Goal: Book appointment/travel/reservation

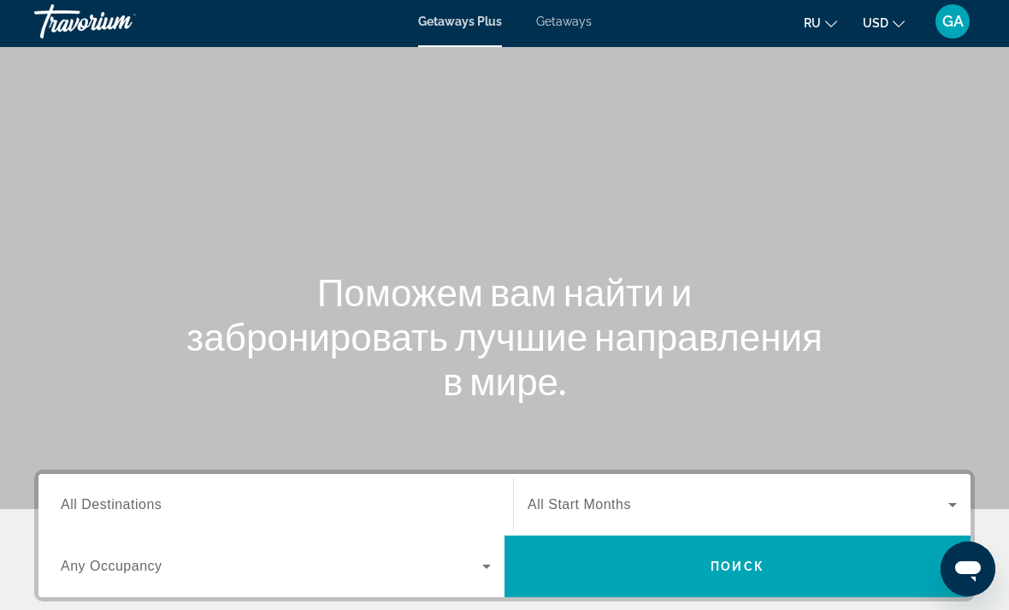
scroll to position [98, 0]
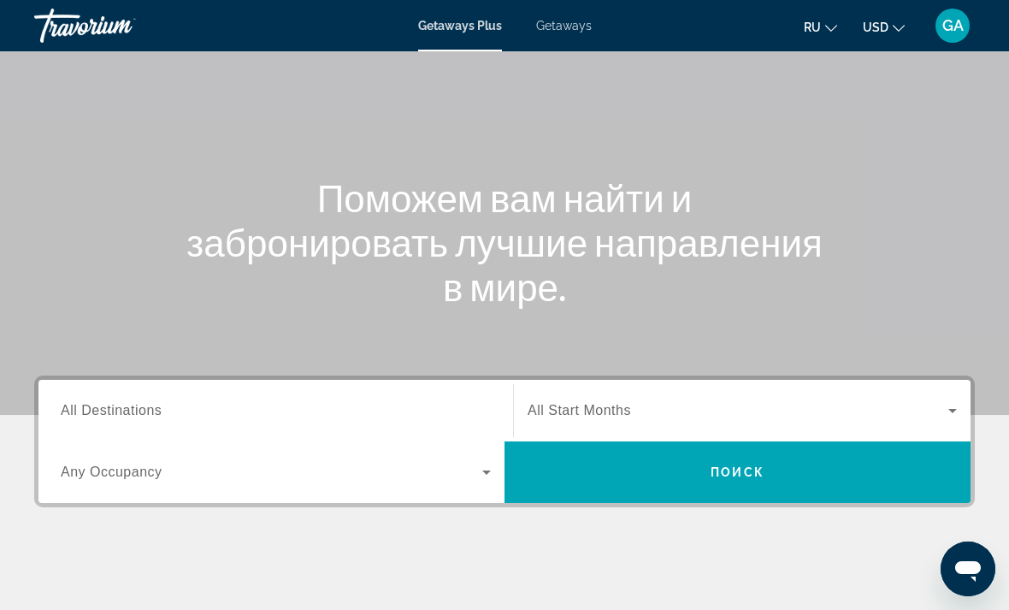
click at [489, 478] on icon "Search widget" at bounding box center [486, 472] width 21 height 21
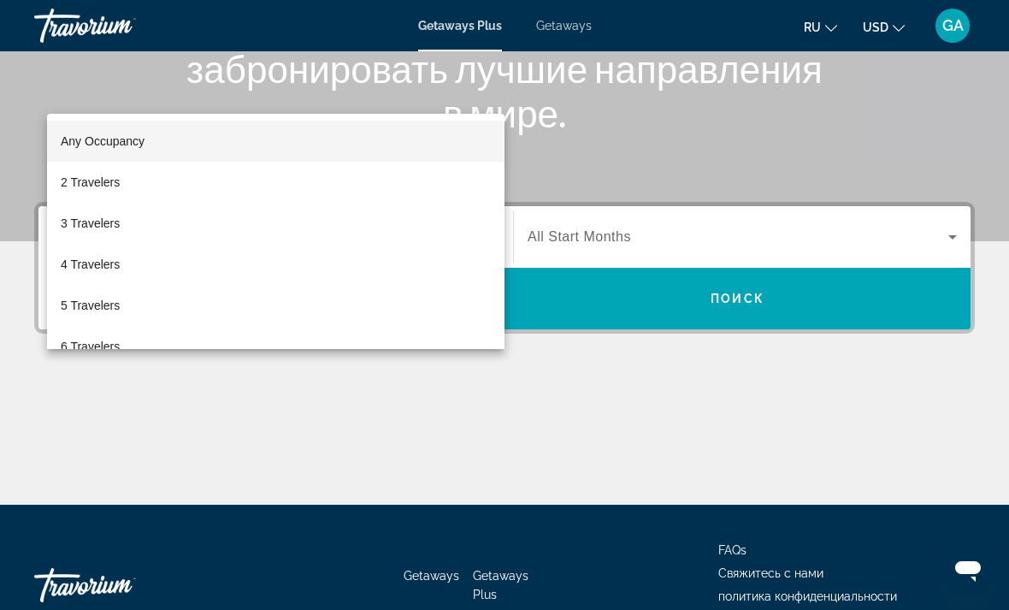
scroll to position [321, 0]
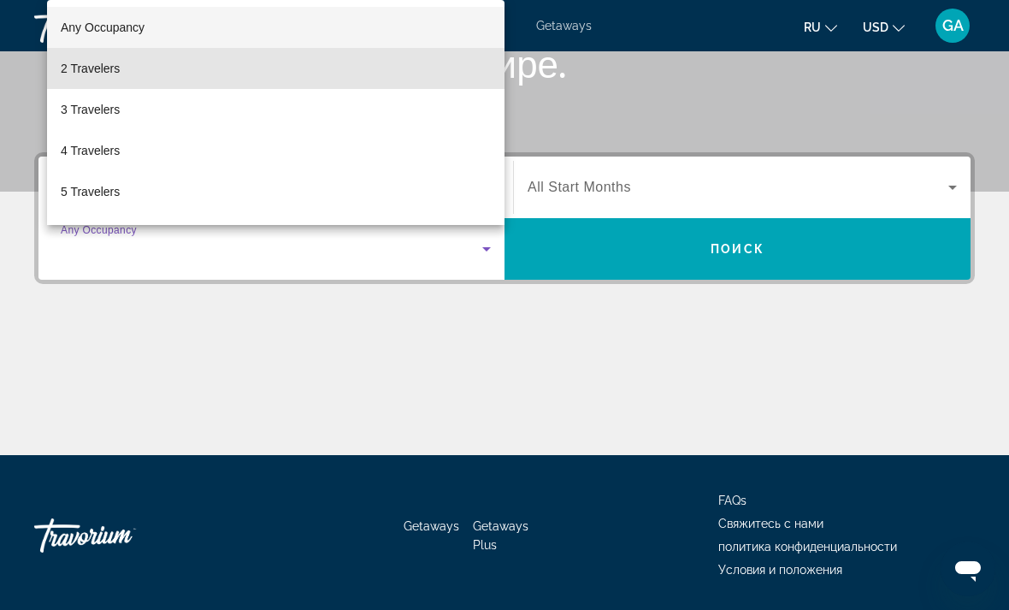
click at [127, 89] on mat-option "2 Travelers" at bounding box center [275, 68] width 457 height 41
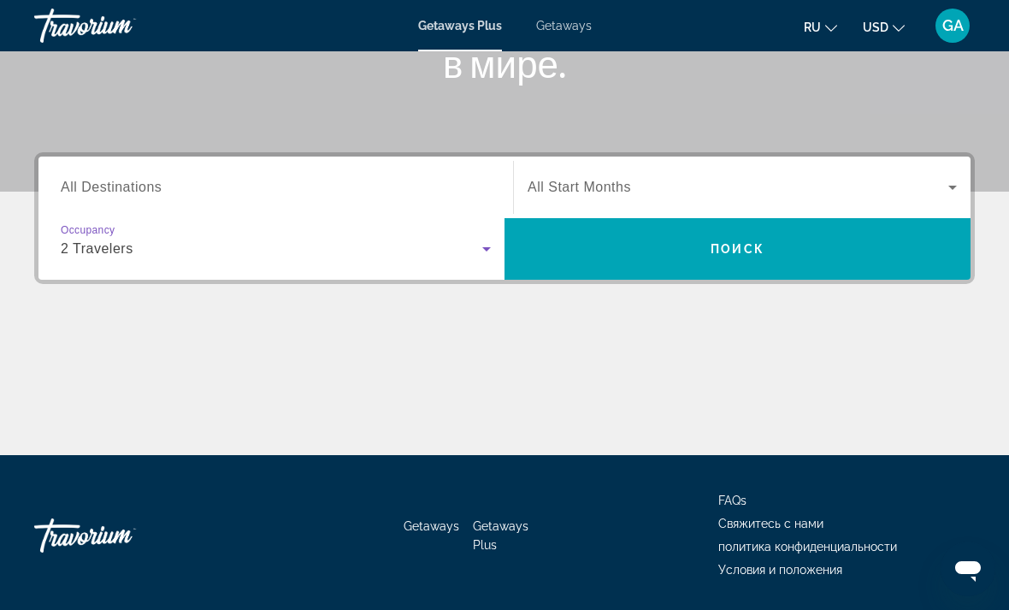
click at [944, 182] on icon "Search widget" at bounding box center [952, 187] width 21 height 21
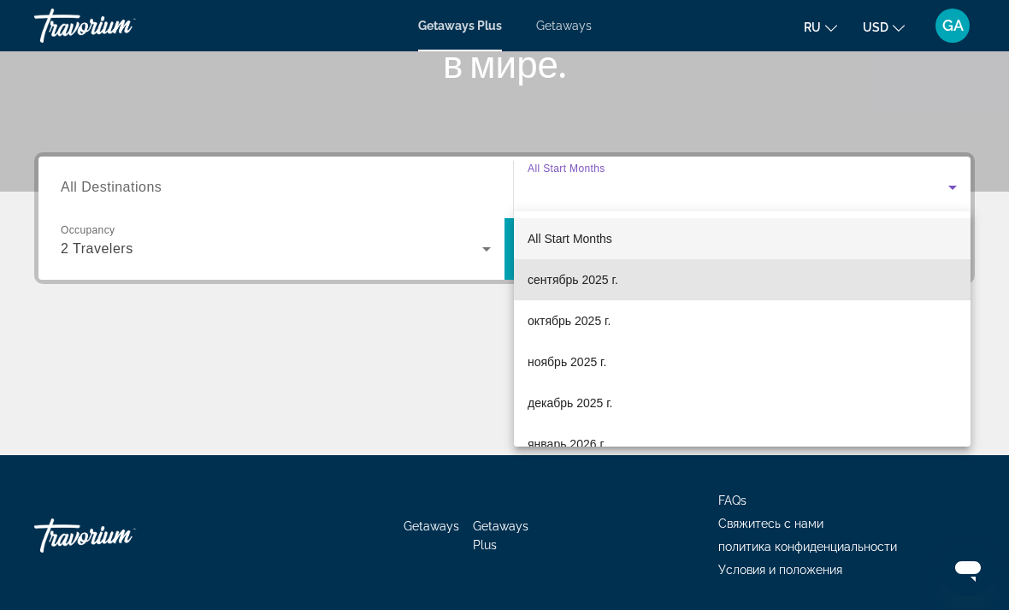
click at [607, 283] on span "сентябрь 2025 г." at bounding box center [573, 279] width 91 height 21
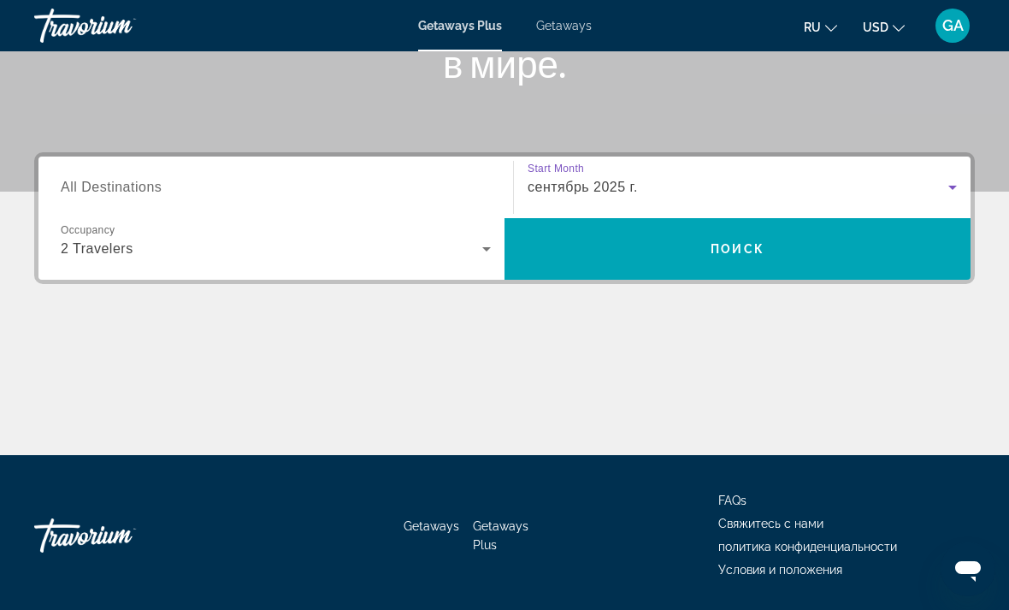
click at [951, 184] on icon "Search widget" at bounding box center [952, 187] width 21 height 21
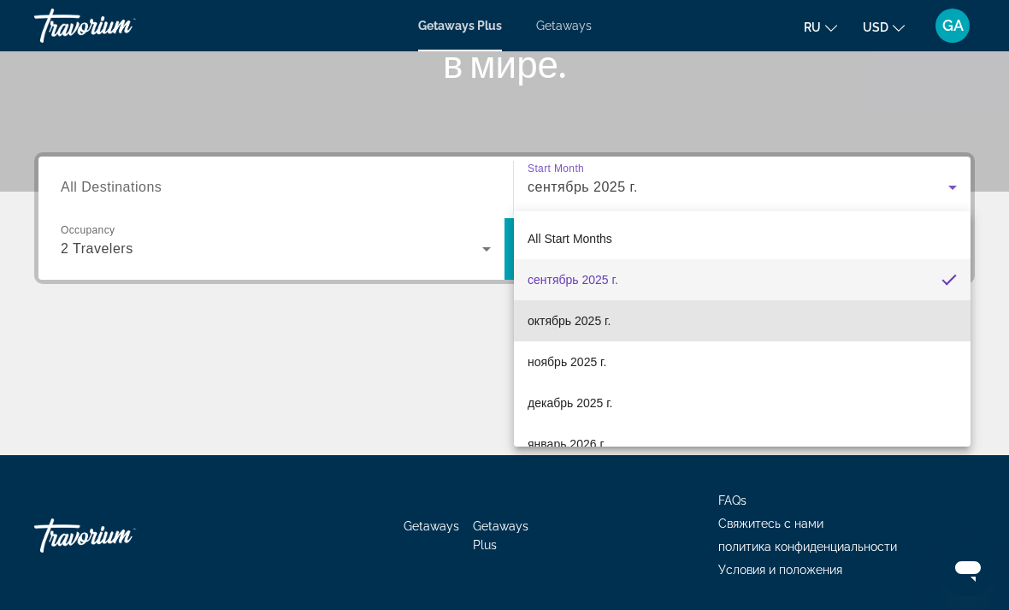
click at [597, 321] on span "октябрь 2025 г." at bounding box center [569, 320] width 83 height 21
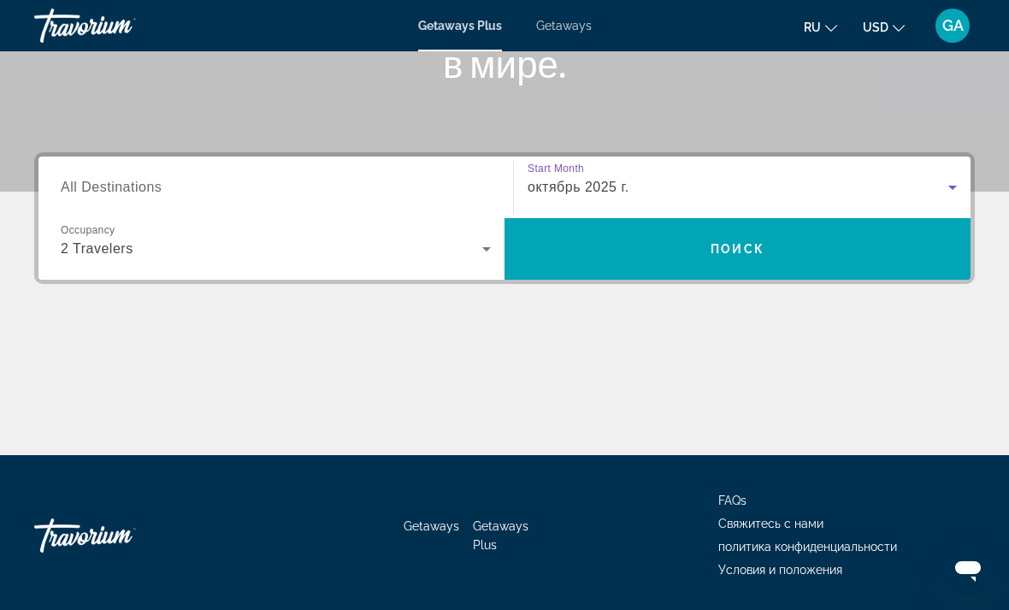
click at [952, 191] on icon "Search widget" at bounding box center [952, 187] width 21 height 21
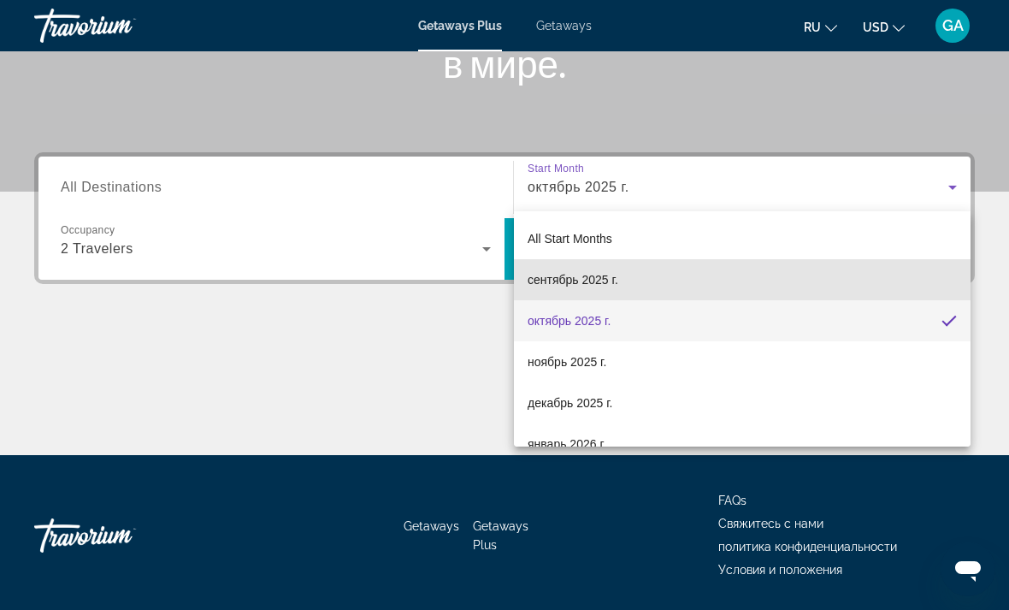
click at [606, 280] on span "сентябрь 2025 г." at bounding box center [573, 279] width 91 height 21
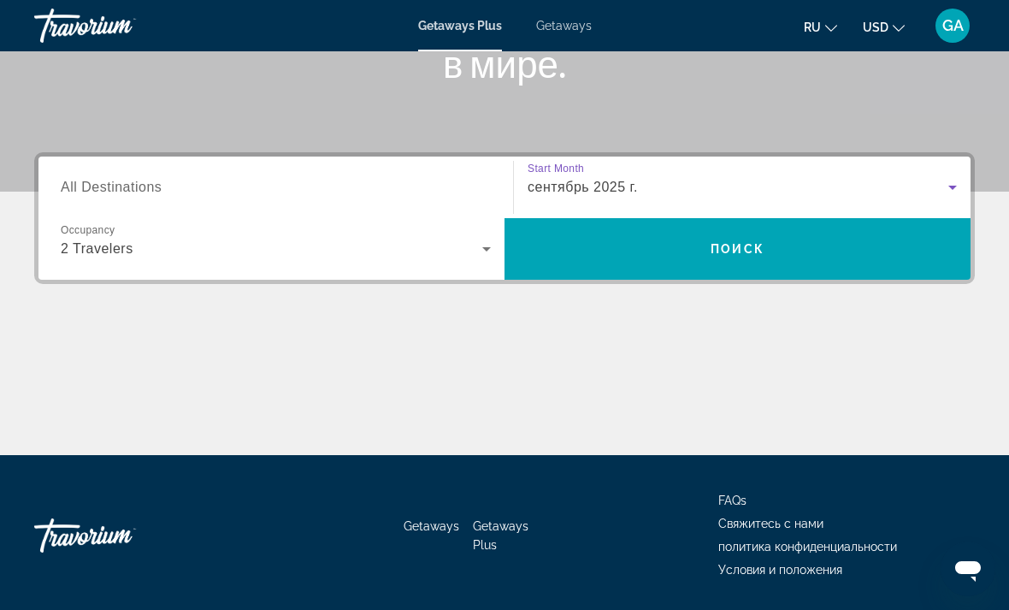
click at [150, 194] on span "All Destinations" at bounding box center [111, 187] width 101 height 15
click at [150, 195] on input "Destination All Destinations" at bounding box center [276, 188] width 430 height 21
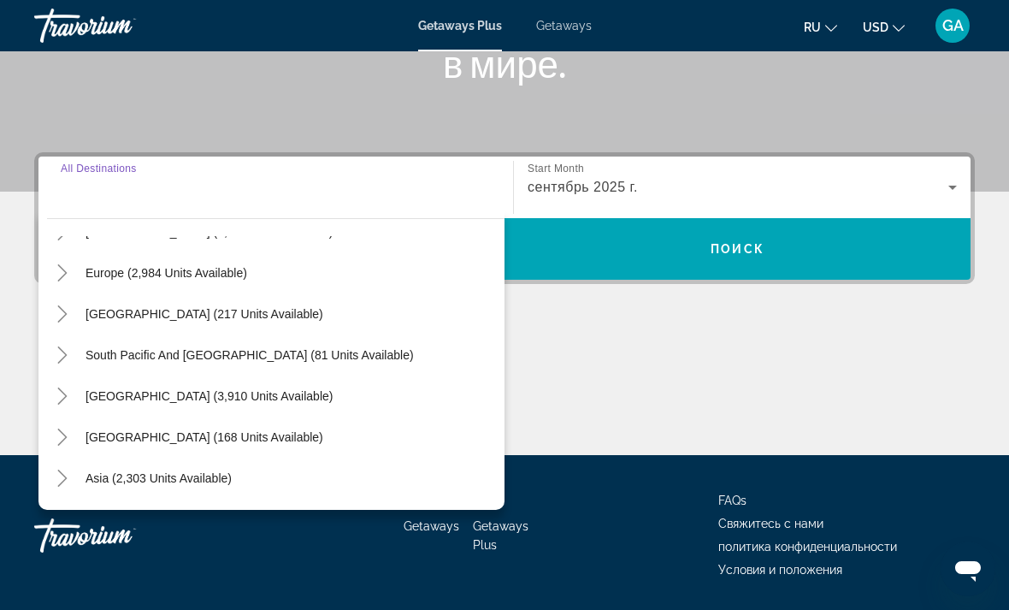
scroll to position [195, 0]
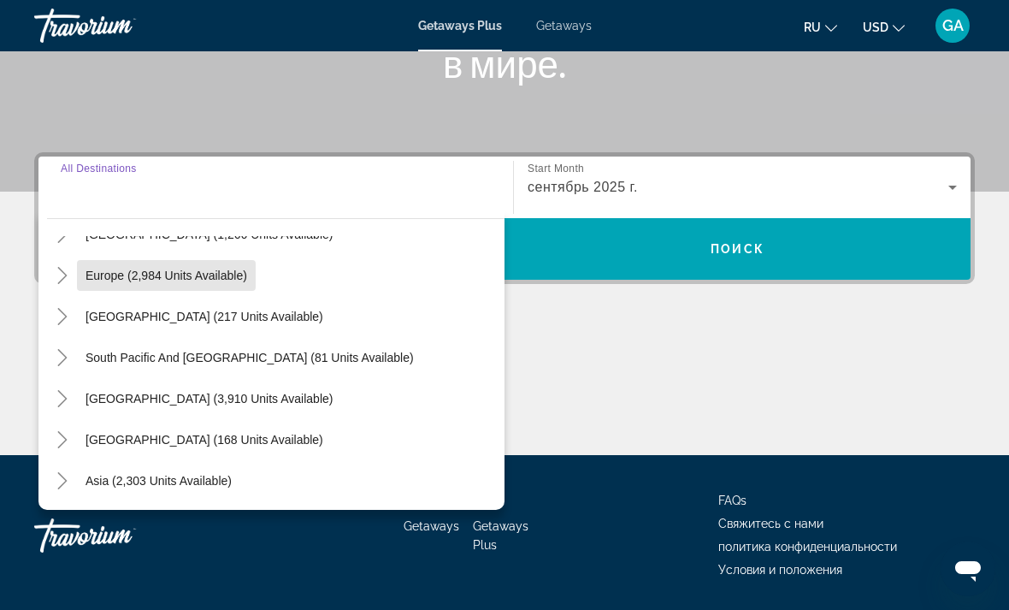
click at [221, 275] on span "Europe (2,984 units available)" at bounding box center [167, 275] width 162 height 14
type input "**********"
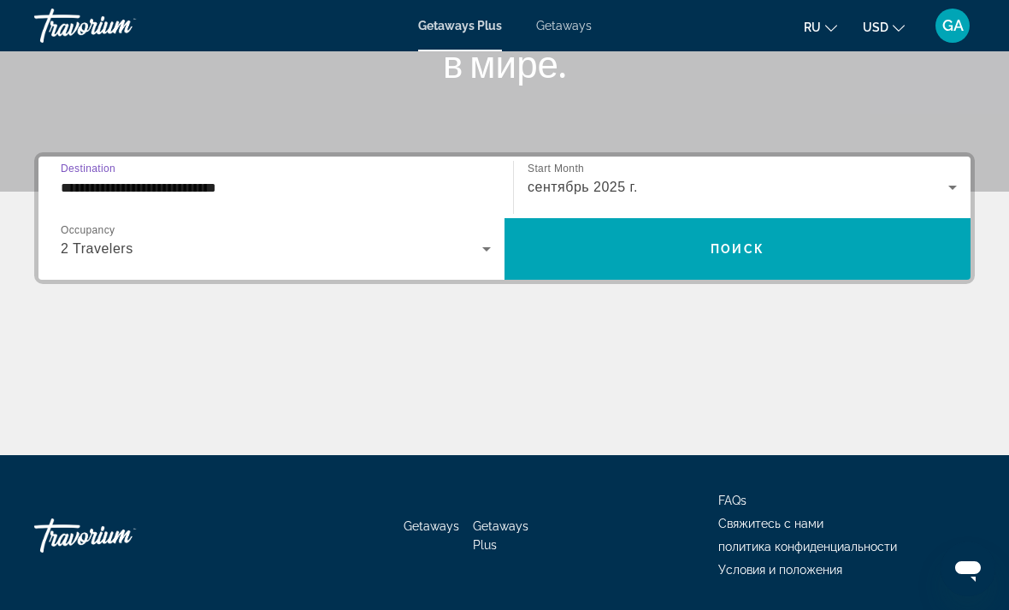
click at [863, 242] on span "Search widget" at bounding box center [737, 248] width 466 height 41
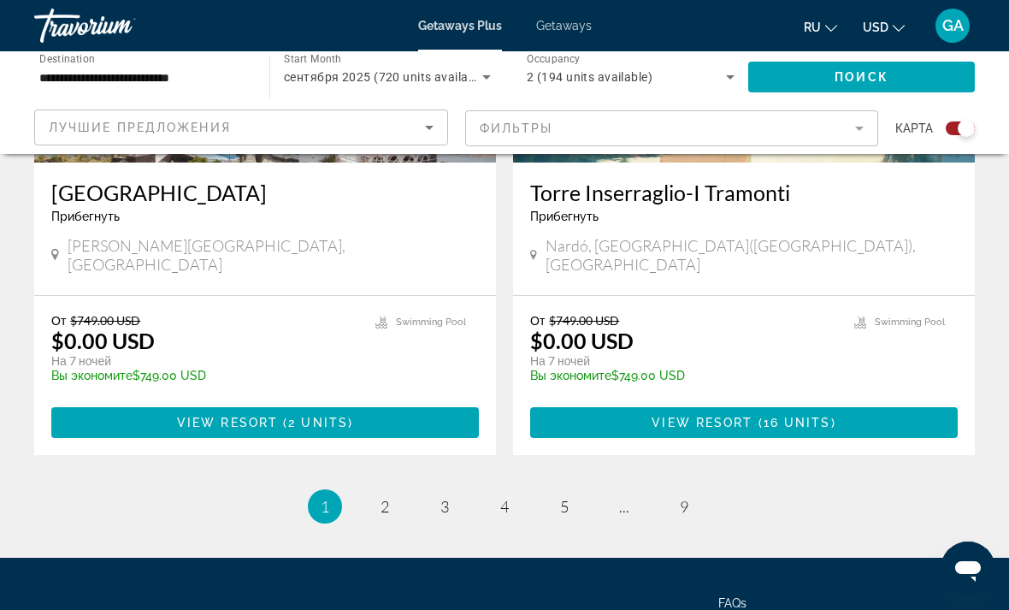
scroll to position [3780, 0]
click at [382, 498] on span "2" at bounding box center [384, 507] width 9 height 19
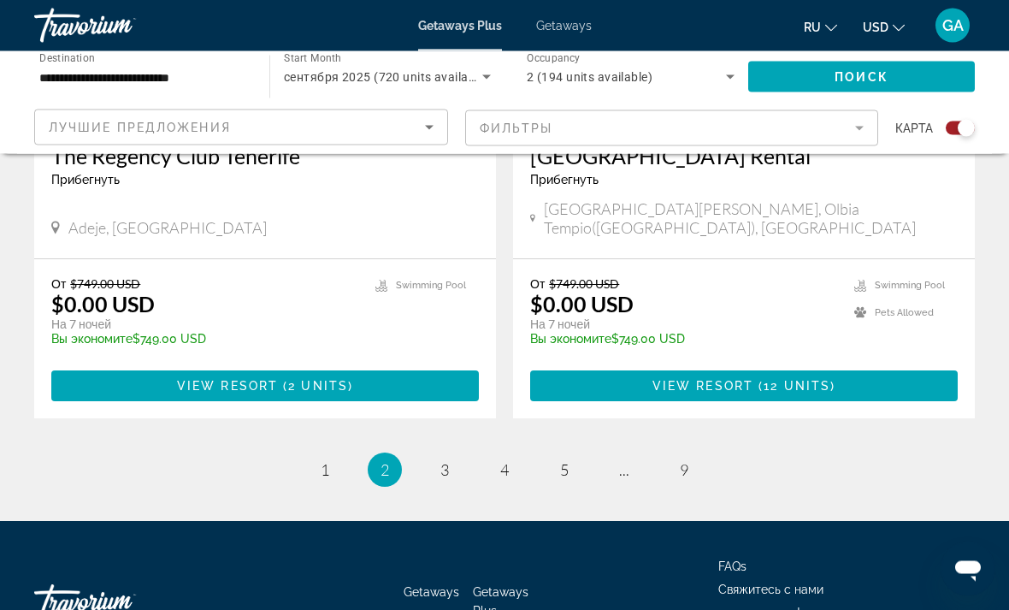
scroll to position [3810, 0]
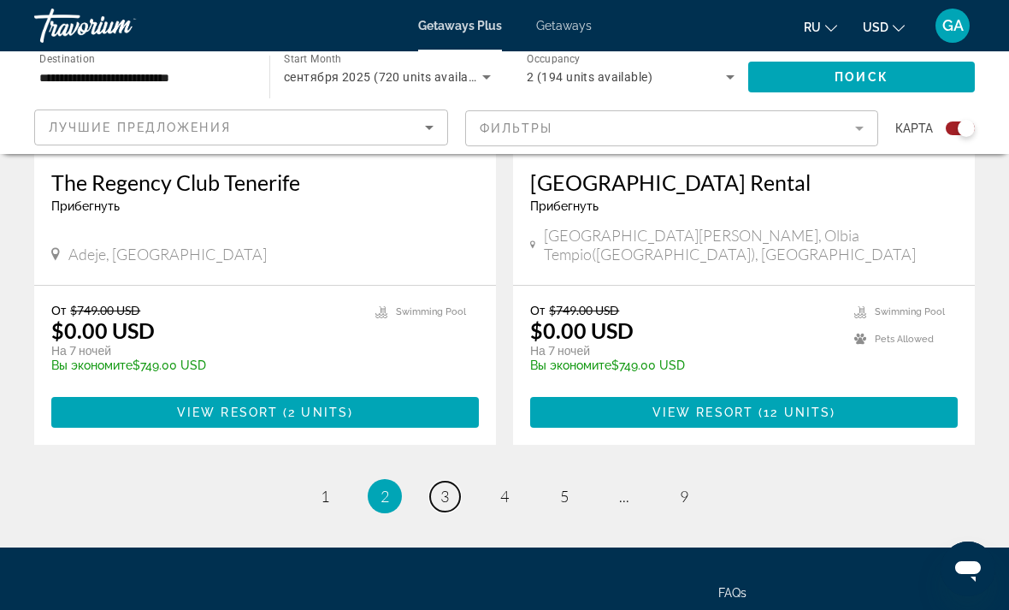
click at [440, 487] on span "3" at bounding box center [444, 496] width 9 height 19
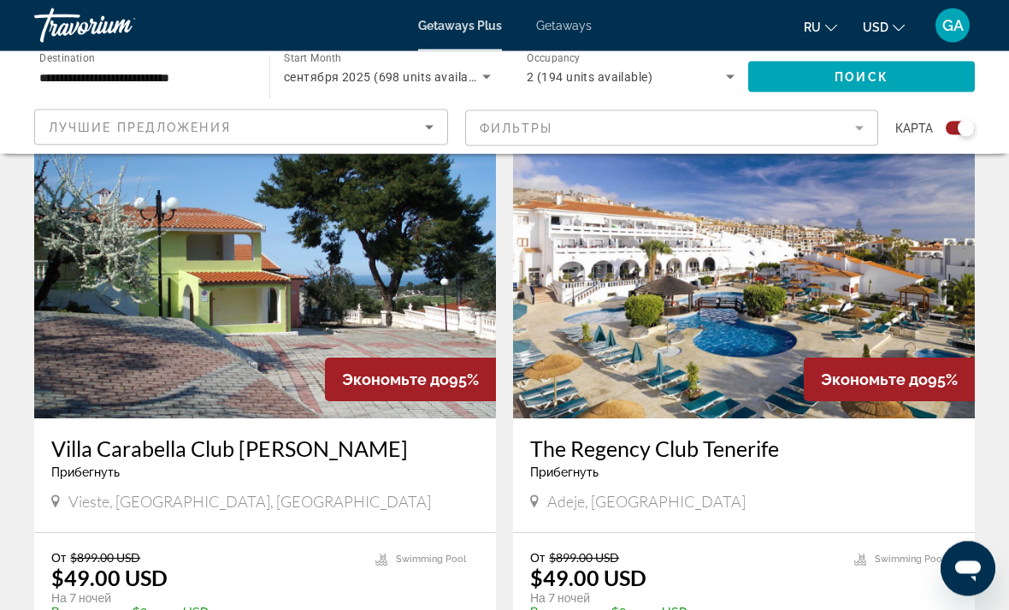
scroll to position [1181, 0]
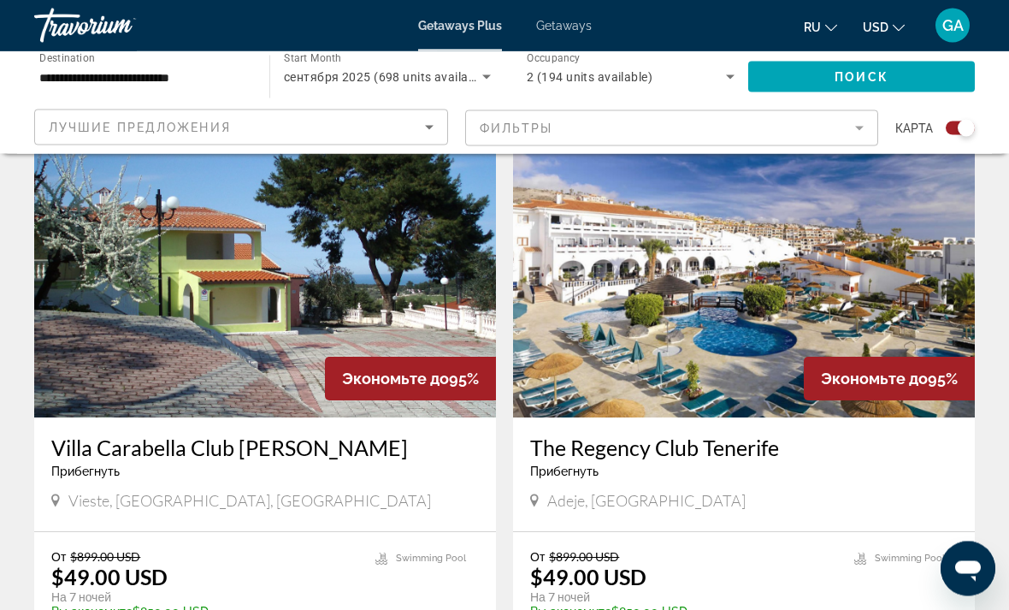
click at [292, 333] on img "Main content" at bounding box center [265, 281] width 462 height 274
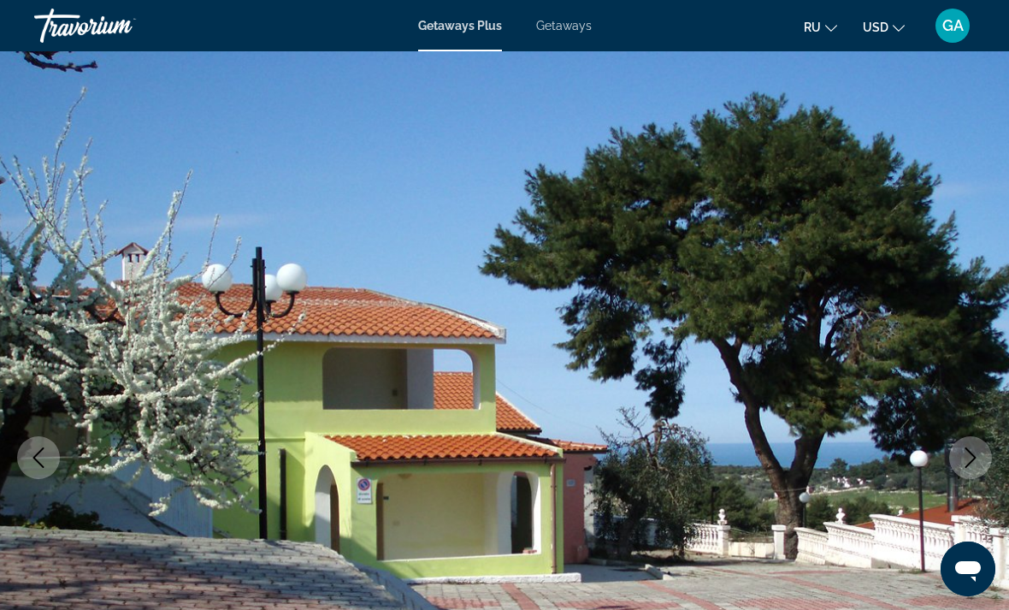
click at [964, 453] on icon "Next image" at bounding box center [970, 457] width 21 height 21
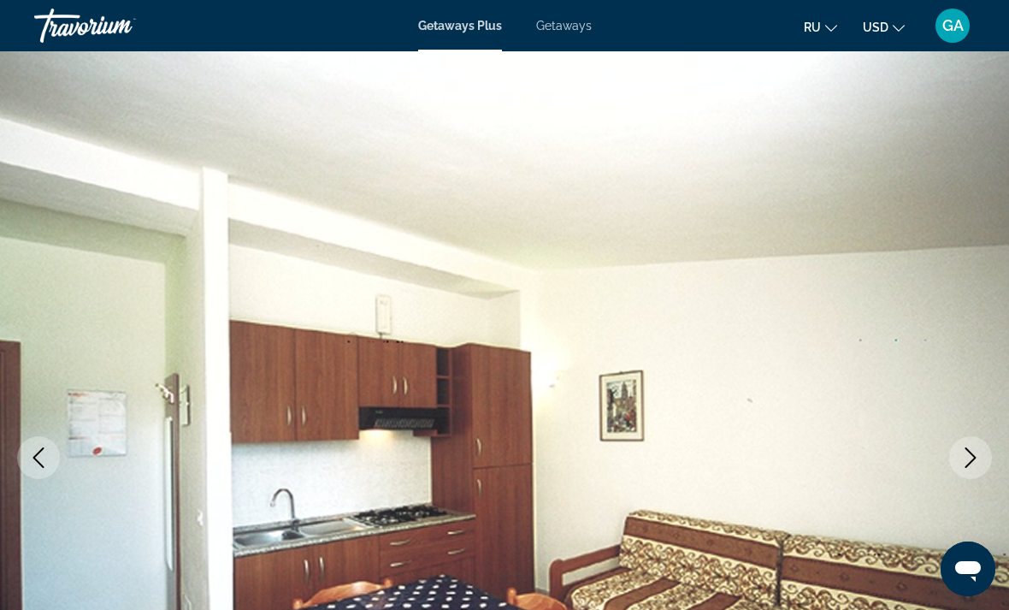
click at [960, 460] on icon "Next image" at bounding box center [970, 457] width 21 height 21
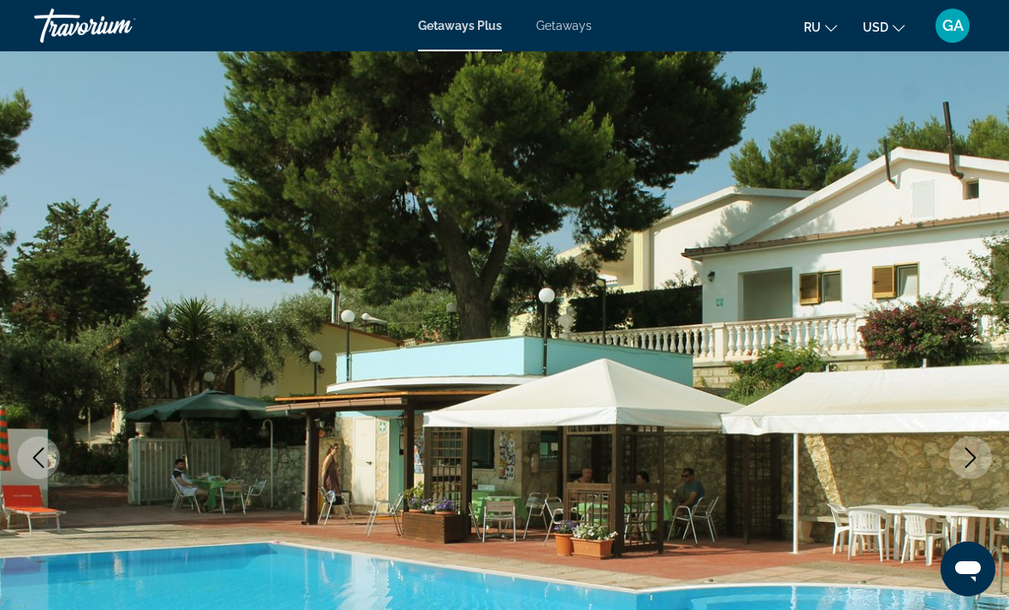
click at [970, 451] on icon "Next image" at bounding box center [970, 457] width 21 height 21
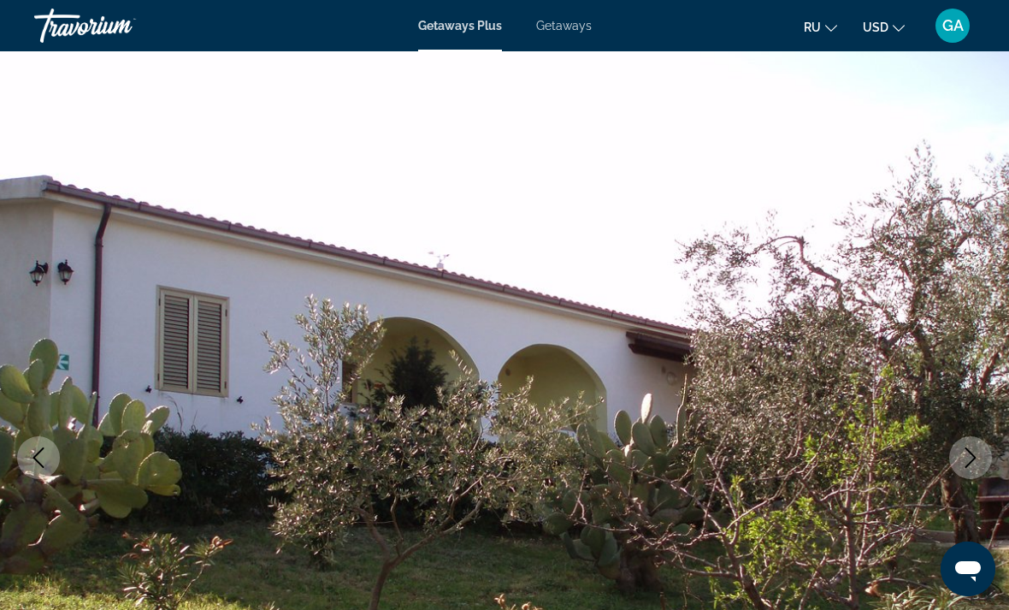
click at [964, 455] on icon "Next image" at bounding box center [970, 457] width 21 height 21
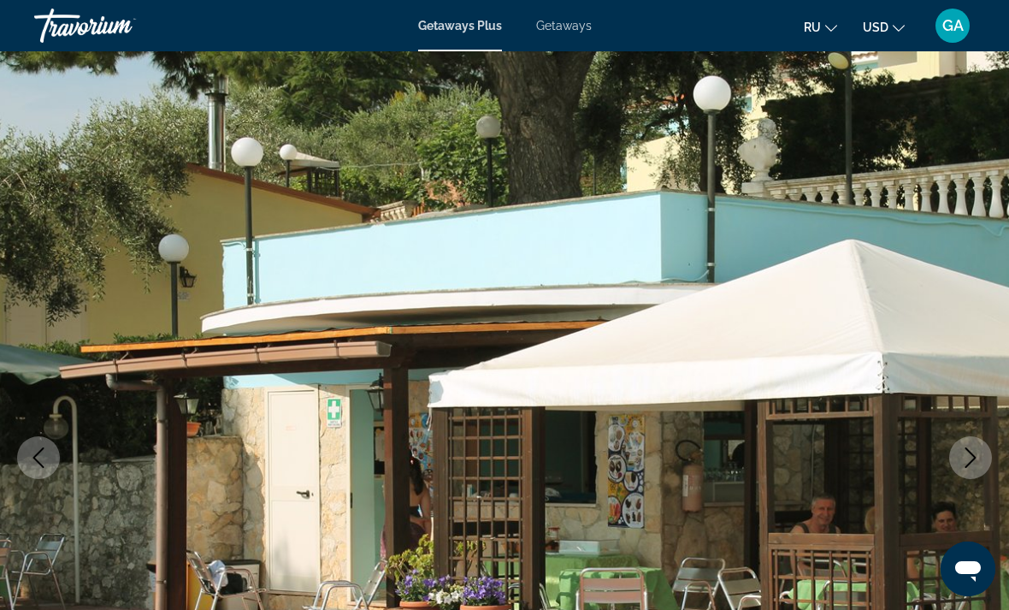
click at [964, 453] on icon "Next image" at bounding box center [970, 457] width 21 height 21
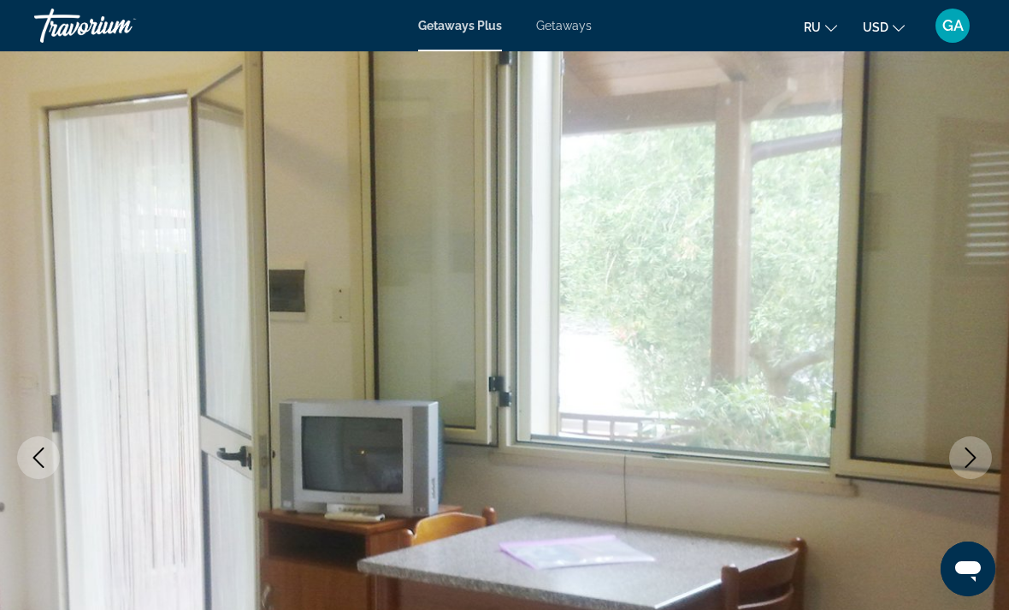
click at [968, 462] on icon "Next image" at bounding box center [970, 457] width 21 height 21
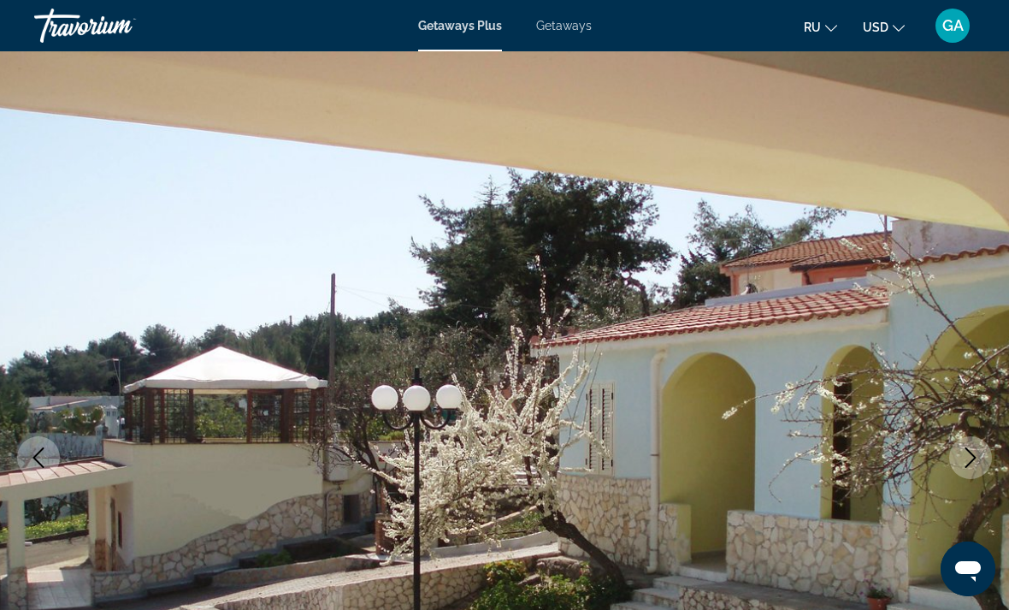
click at [967, 457] on icon "Next image" at bounding box center [970, 457] width 21 height 21
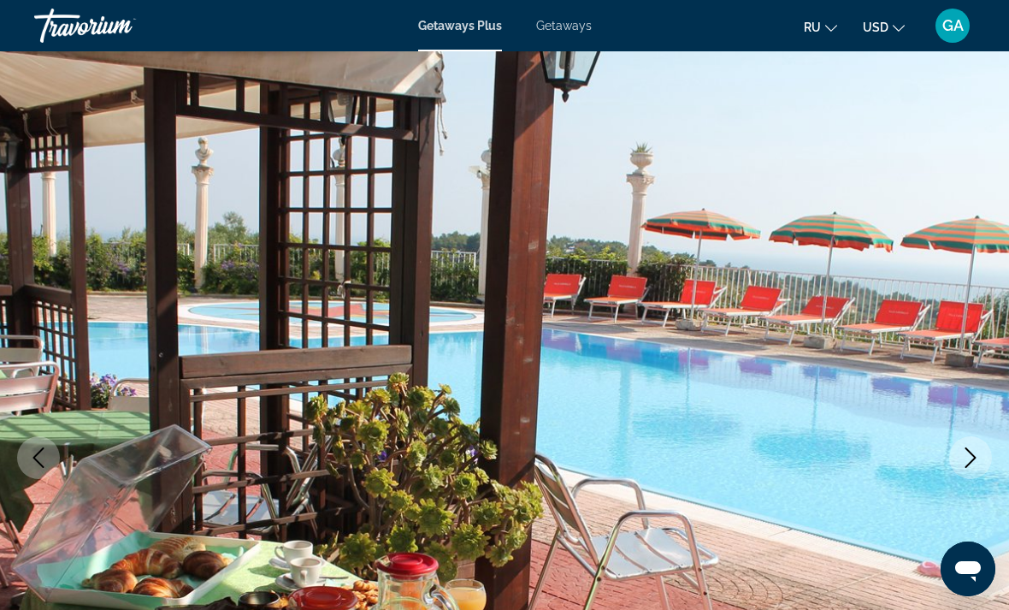
click at [966, 460] on icon "Next image" at bounding box center [970, 457] width 21 height 21
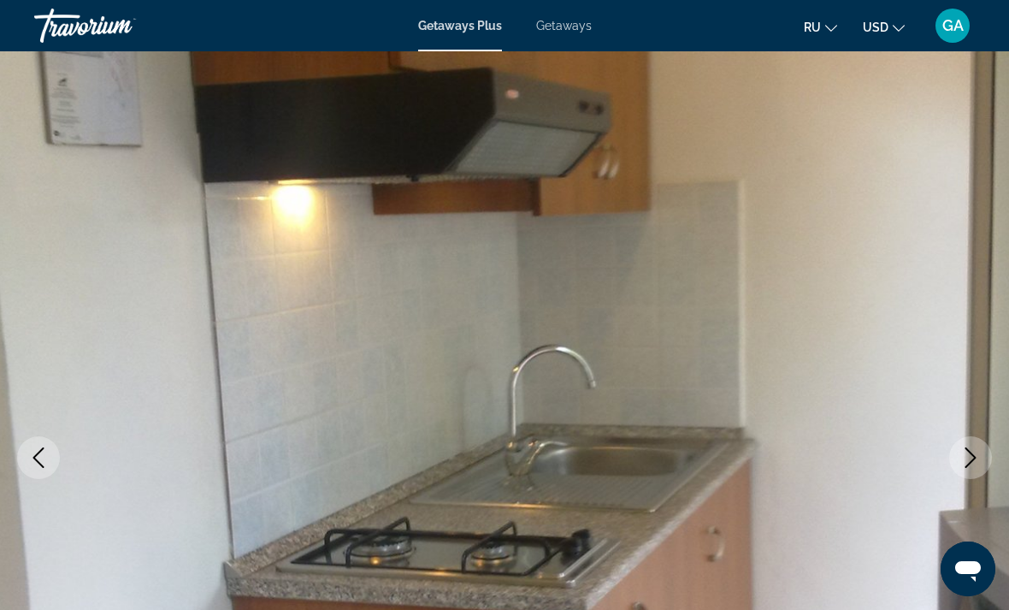
click at [970, 463] on icon "Next image" at bounding box center [970, 457] width 11 height 21
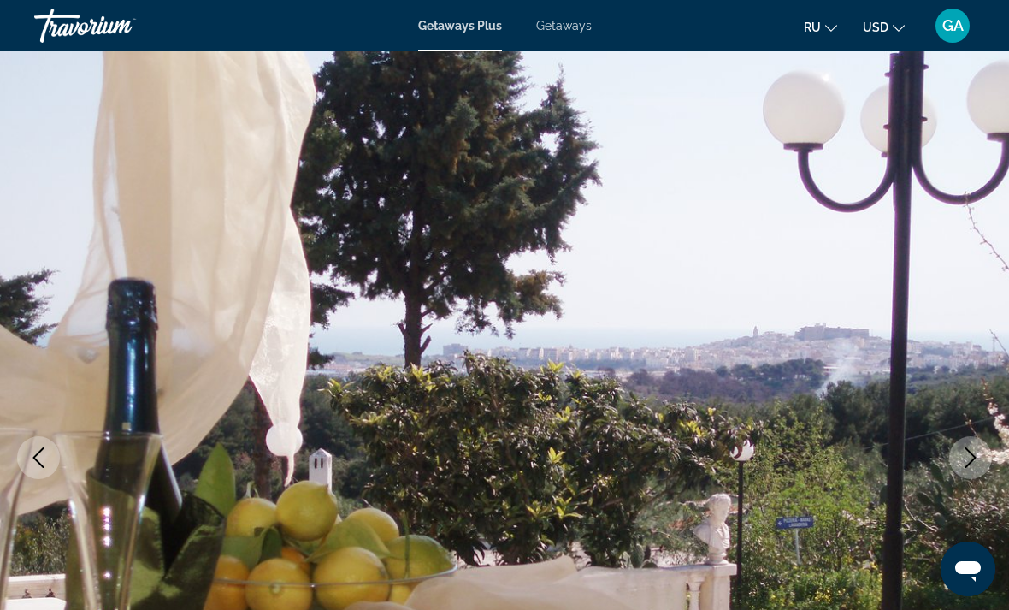
click at [970, 458] on icon "Next image" at bounding box center [970, 457] width 21 height 21
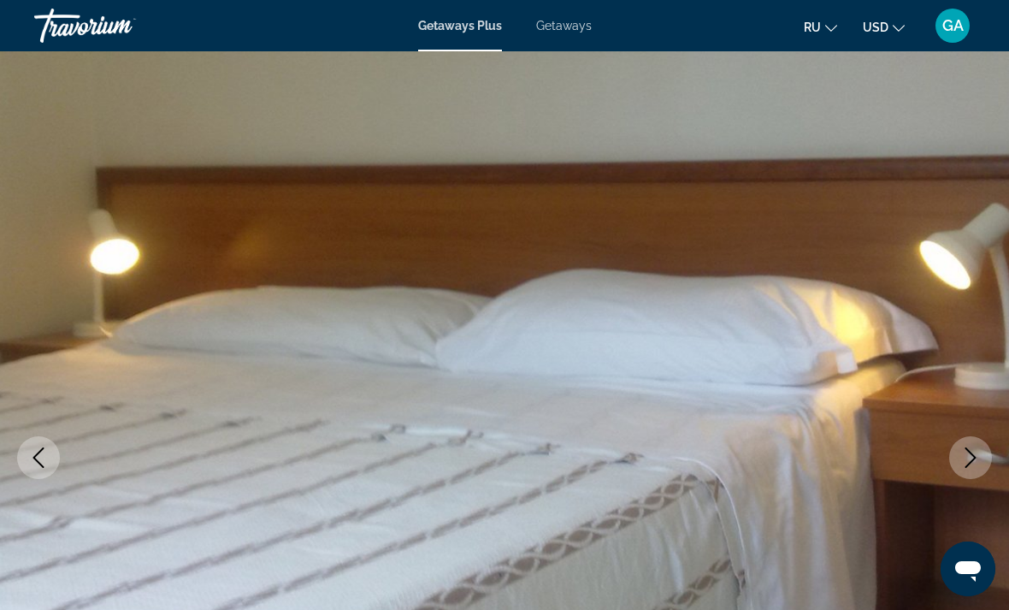
click at [948, 463] on img "Main content" at bounding box center [504, 457] width 1009 height 812
click at [972, 463] on icon "Next image" at bounding box center [970, 457] width 21 height 21
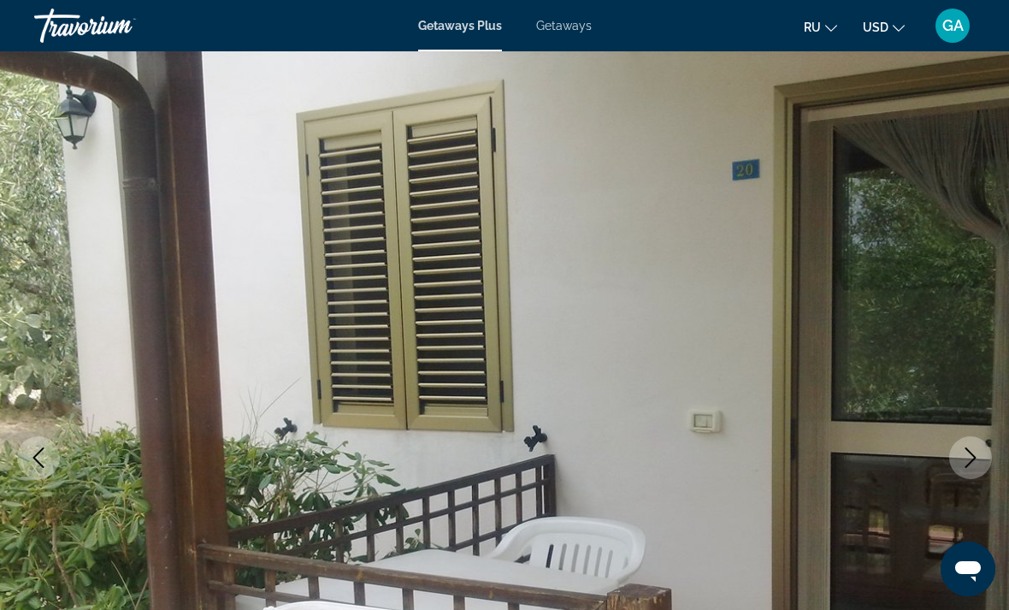
click at [966, 464] on icon "Next image" at bounding box center [970, 457] width 21 height 21
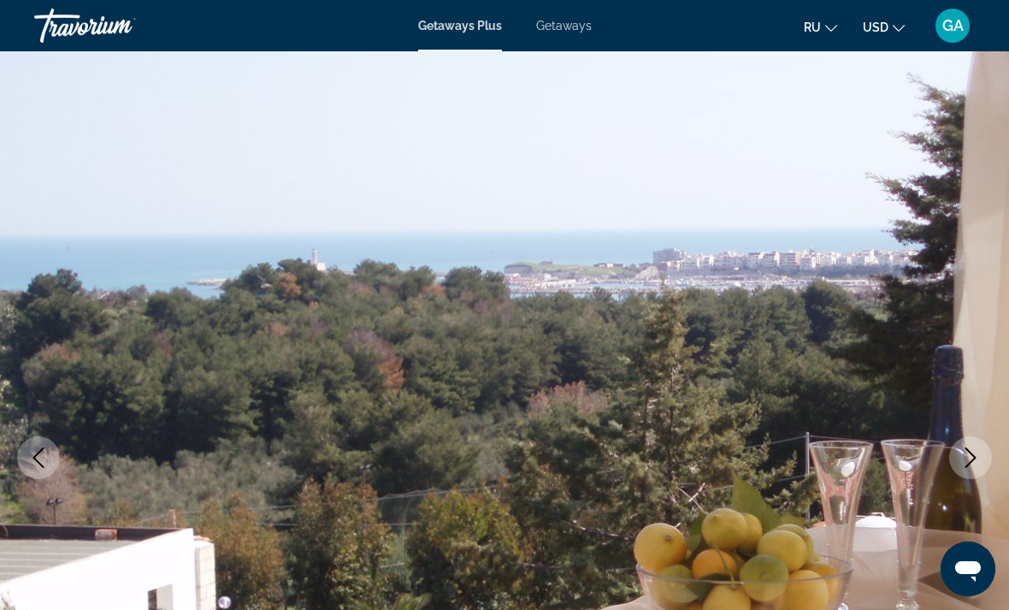
click at [952, 463] on button "Next image" at bounding box center [970, 457] width 43 height 43
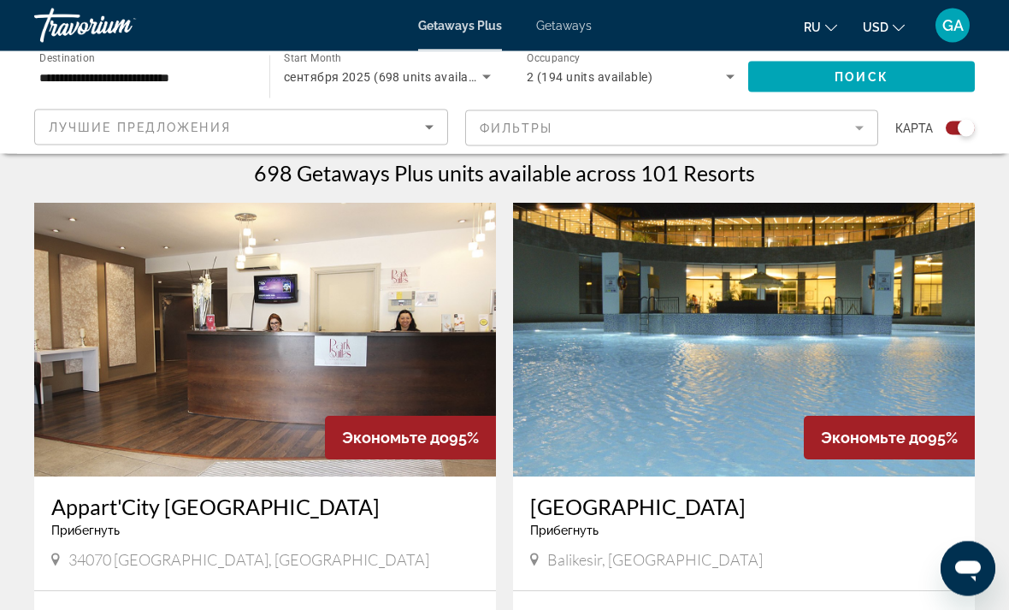
scroll to position [587, 0]
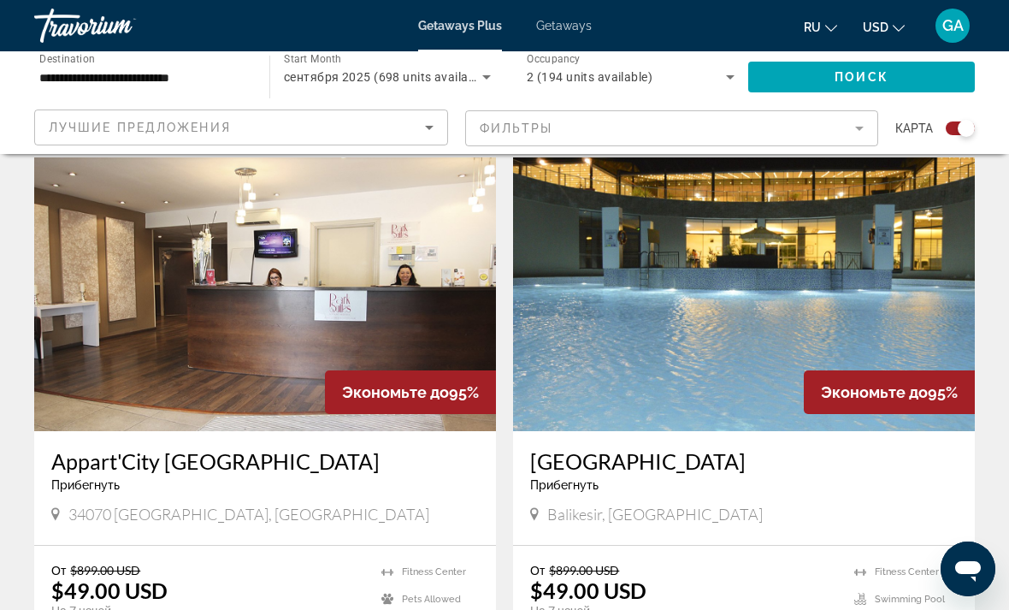
click at [742, 345] on img "Main content" at bounding box center [744, 294] width 462 height 274
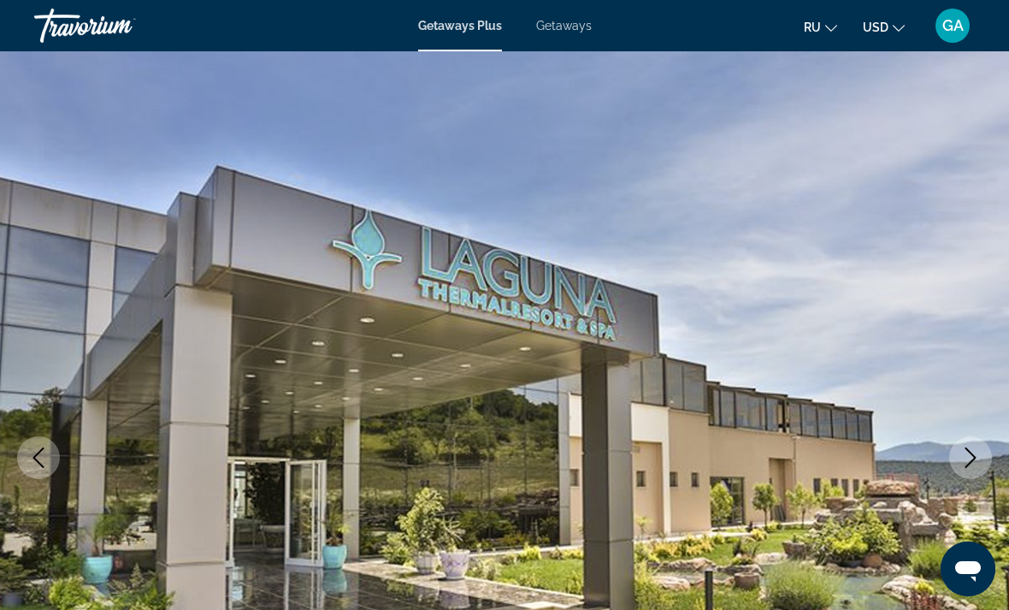
click at [967, 455] on icon "Next image" at bounding box center [970, 457] width 21 height 21
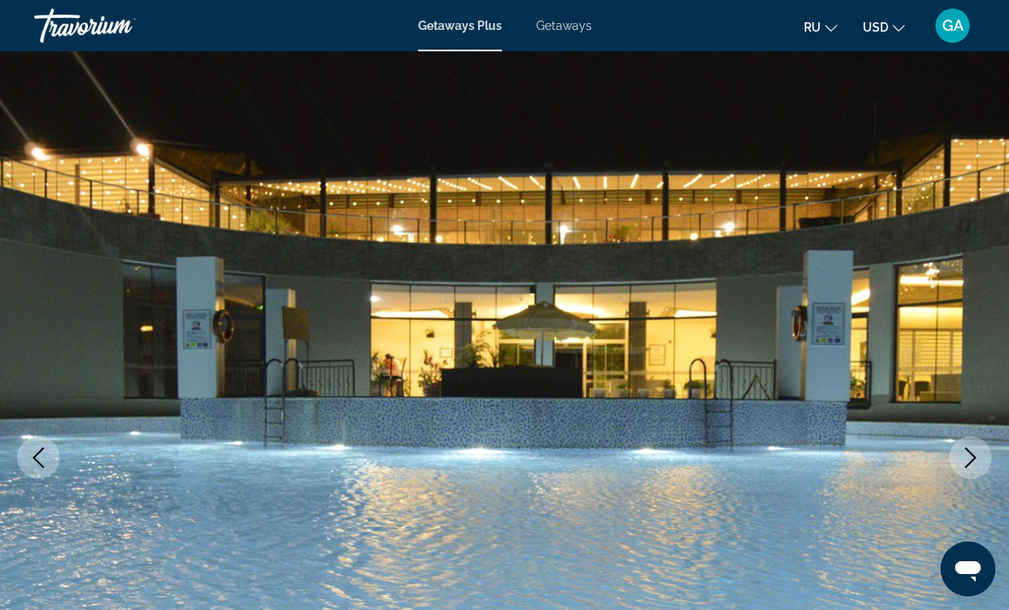
click at [964, 459] on icon "Next image" at bounding box center [970, 457] width 21 height 21
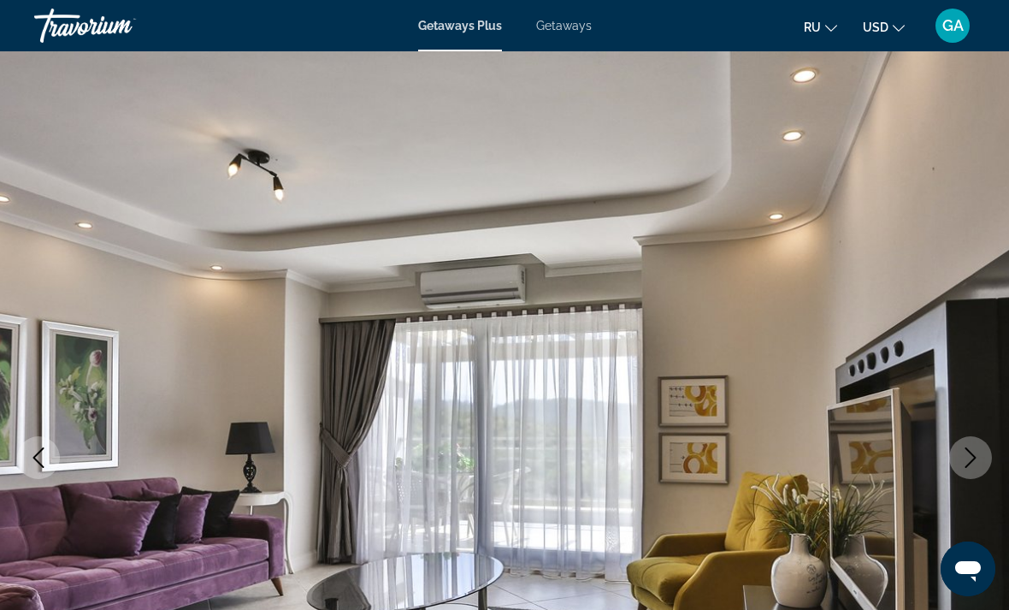
click at [968, 458] on icon "Next image" at bounding box center [970, 457] width 21 height 21
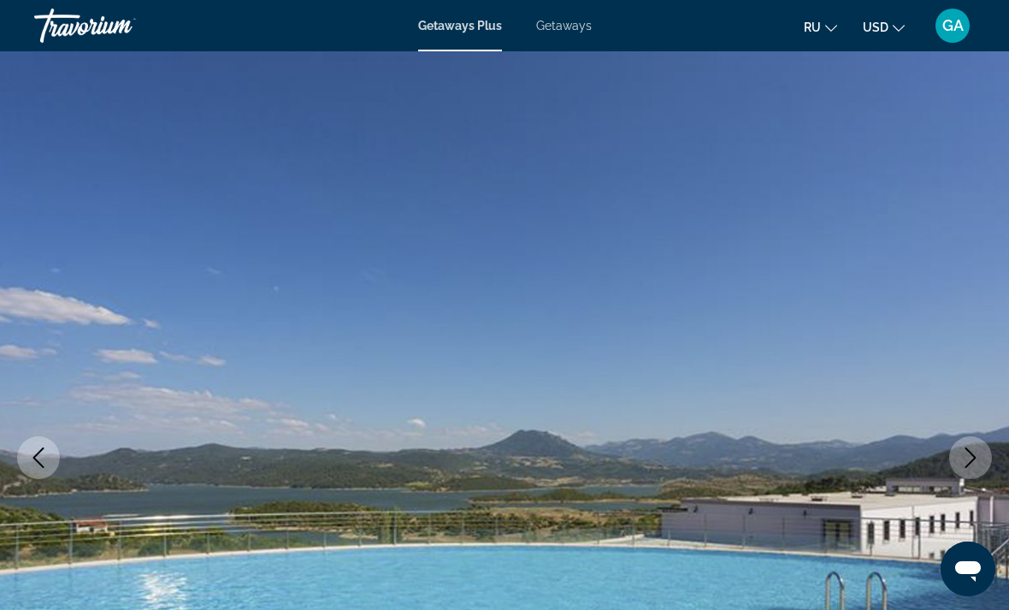
click at [967, 461] on icon "Next image" at bounding box center [970, 457] width 21 height 21
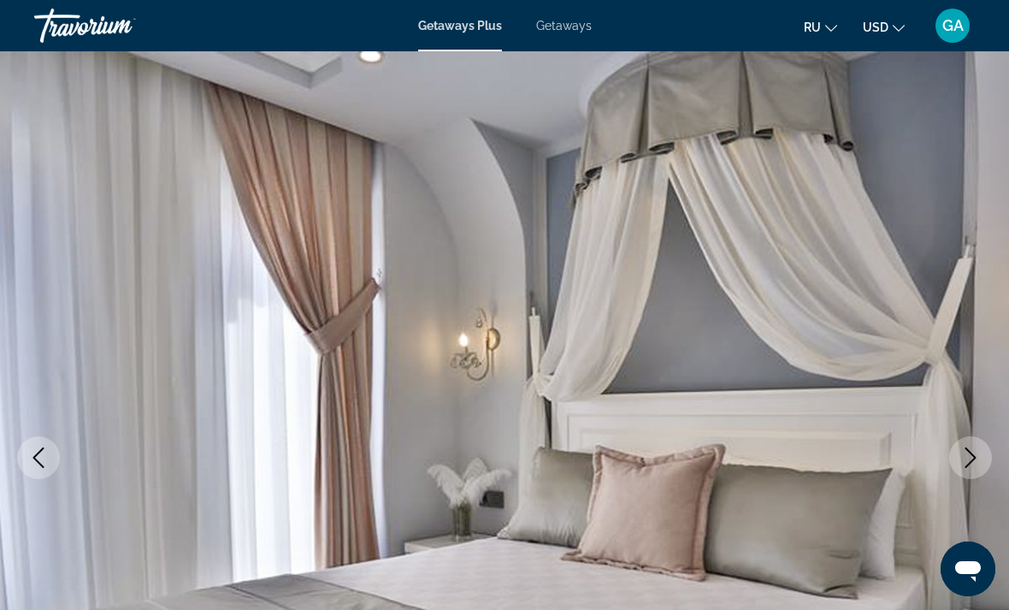
click at [960, 462] on icon "Next image" at bounding box center [970, 457] width 21 height 21
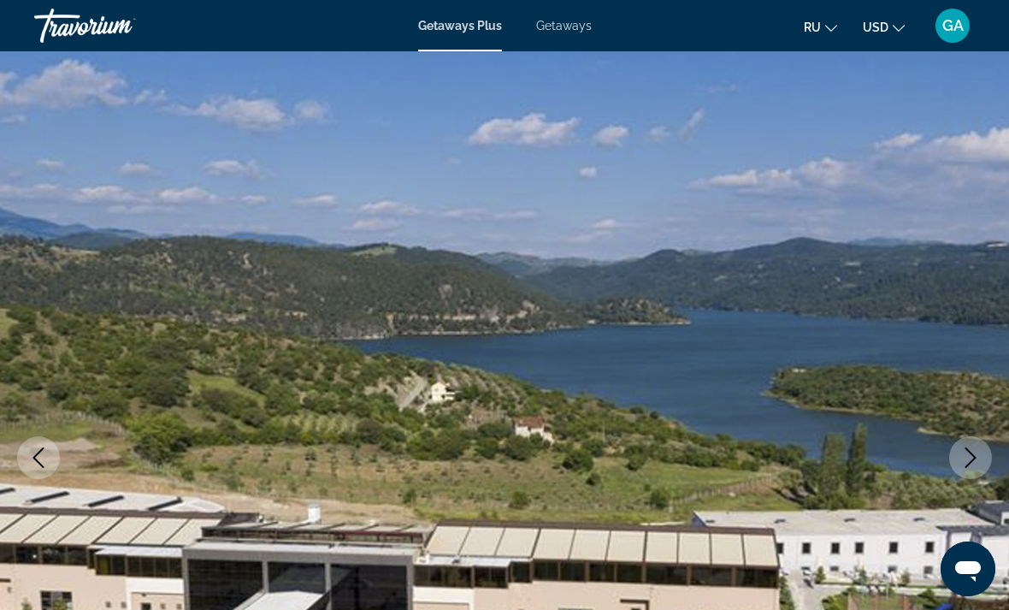
click at [966, 463] on icon "Next image" at bounding box center [970, 457] width 21 height 21
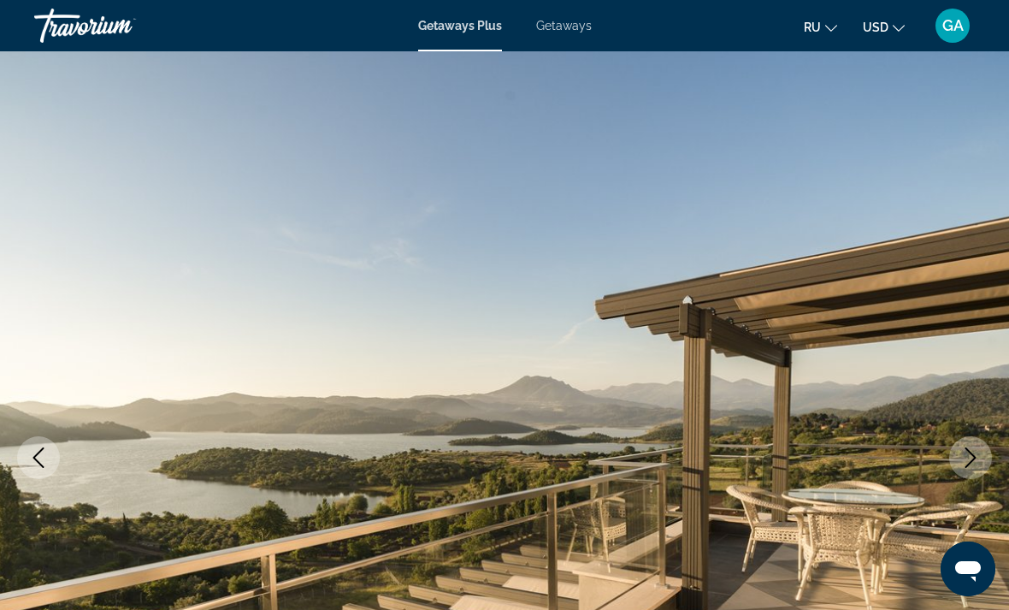
click at [962, 460] on icon "Next image" at bounding box center [970, 457] width 21 height 21
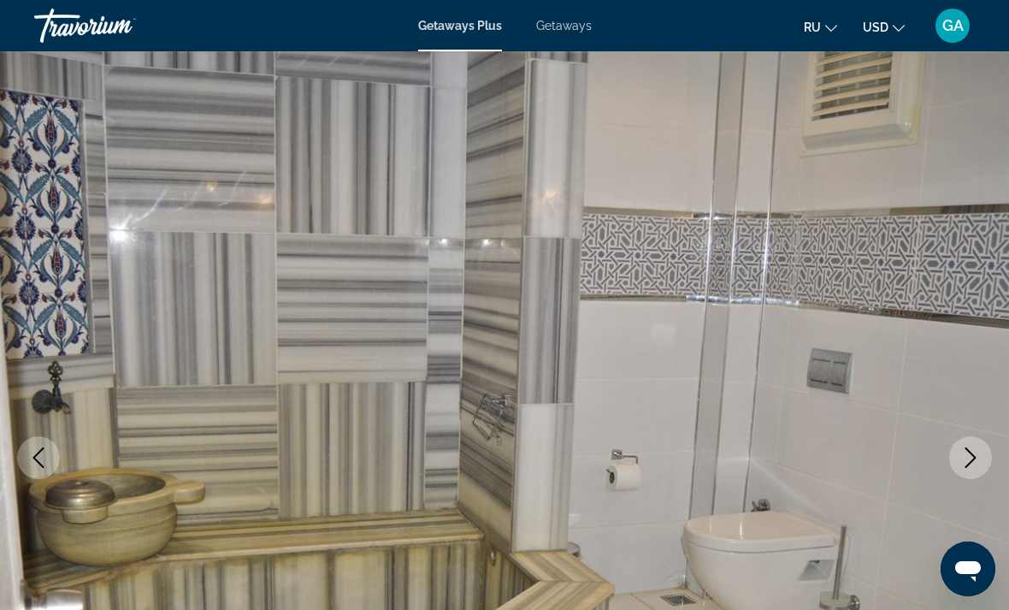
click at [962, 458] on icon "Next image" at bounding box center [970, 457] width 21 height 21
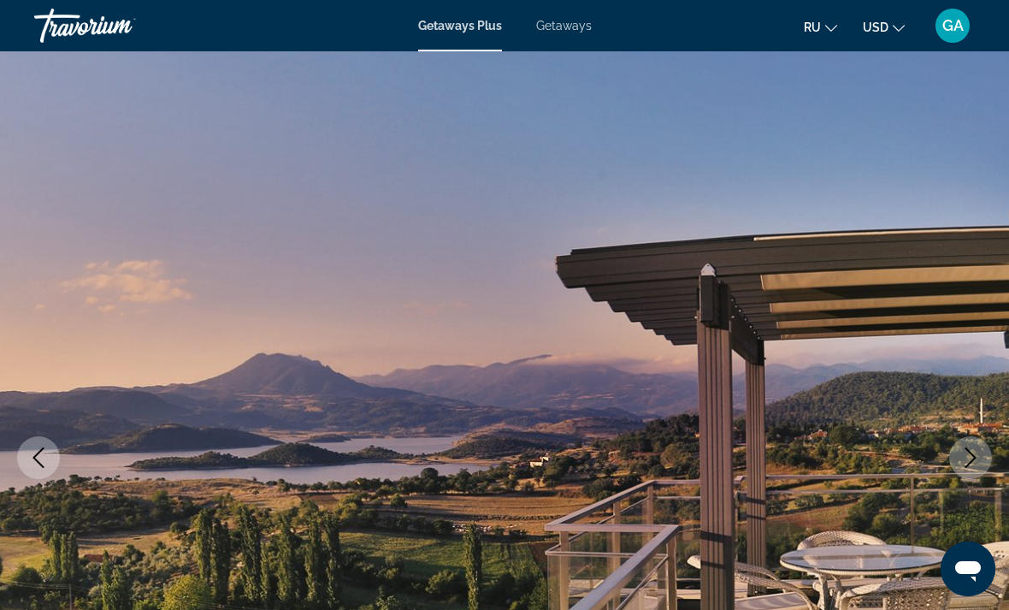
click at [28, 470] on button "Previous image" at bounding box center [38, 457] width 43 height 43
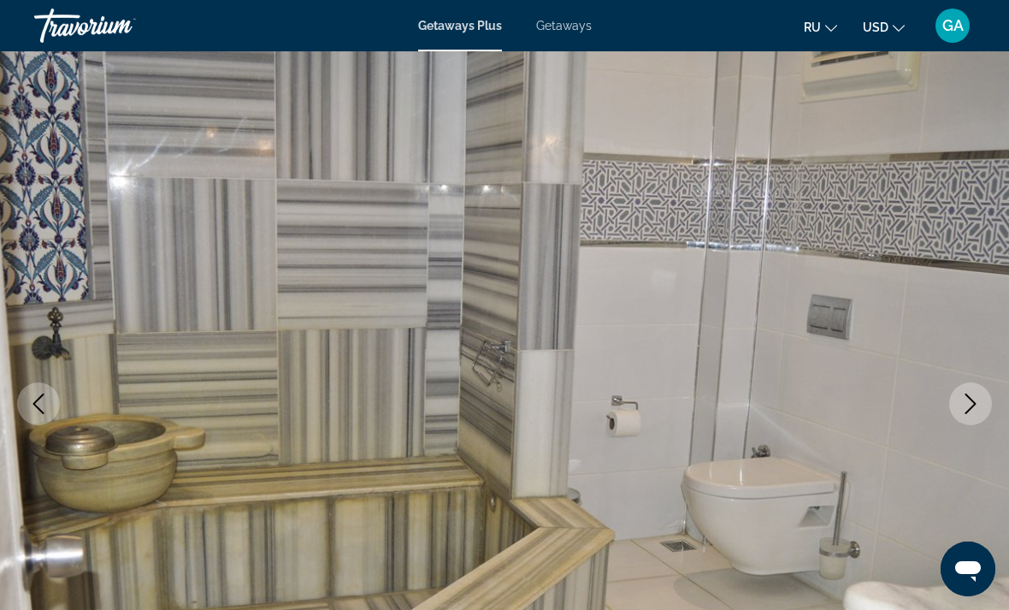
scroll to position [55, 0]
click at [979, 404] on icon "Next image" at bounding box center [970, 402] width 21 height 21
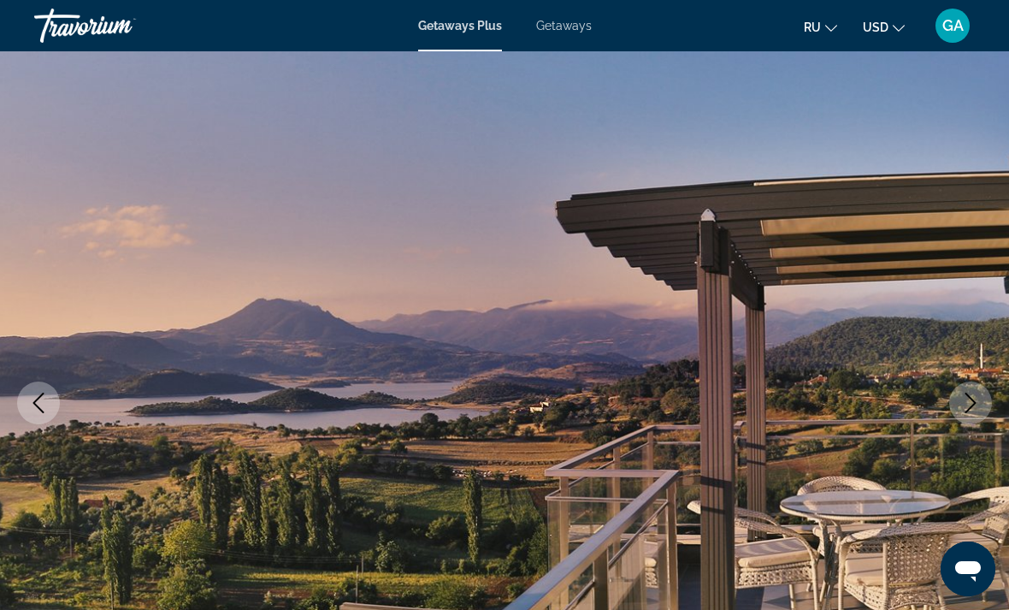
click at [981, 406] on button "Next image" at bounding box center [970, 402] width 43 height 43
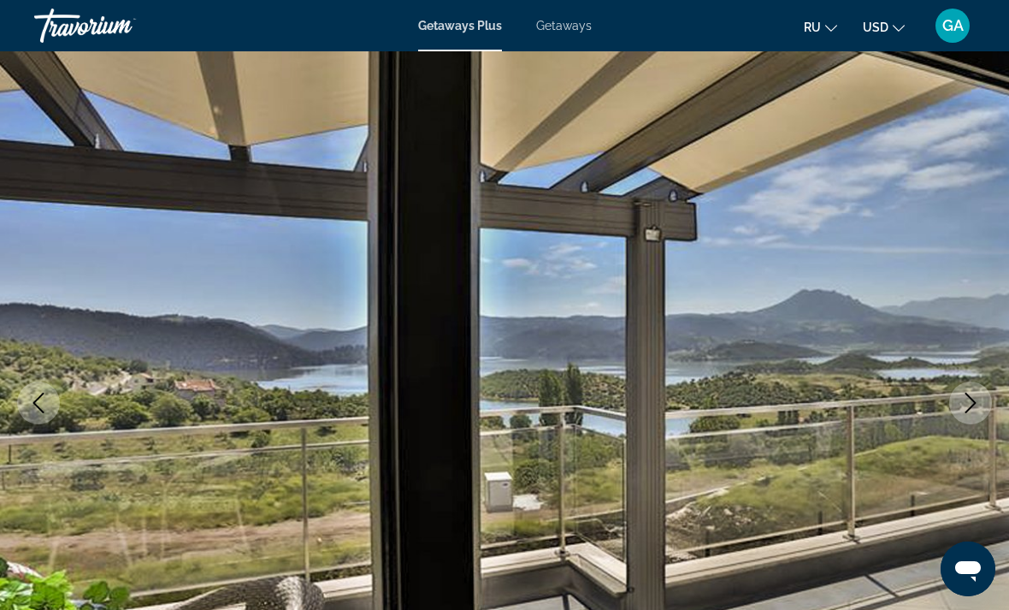
click at [971, 416] on button "Next image" at bounding box center [970, 402] width 43 height 43
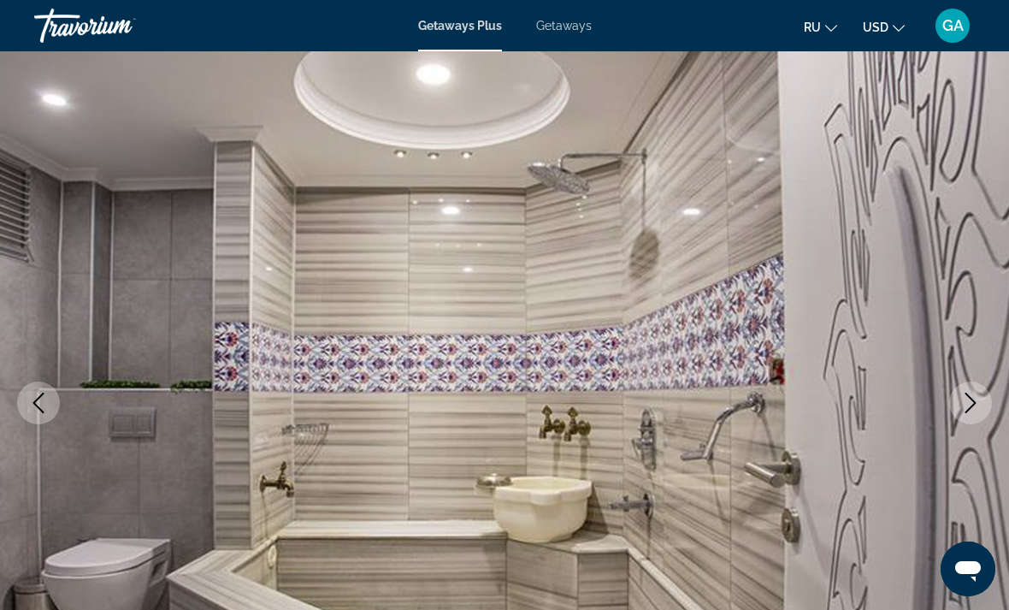
click at [975, 404] on icon "Next image" at bounding box center [970, 402] width 21 height 21
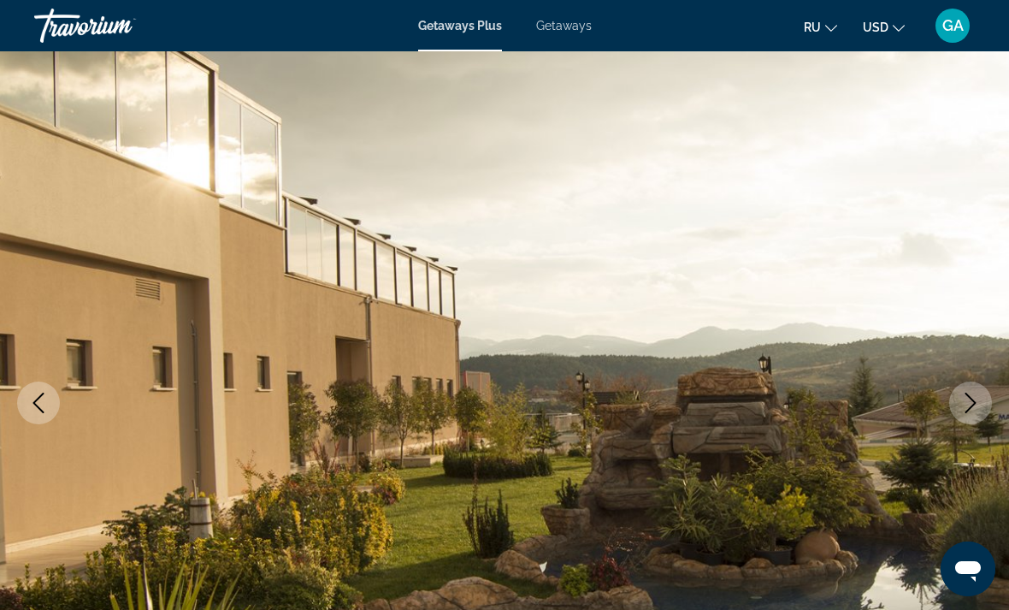
click at [963, 412] on icon "Next image" at bounding box center [970, 402] width 21 height 21
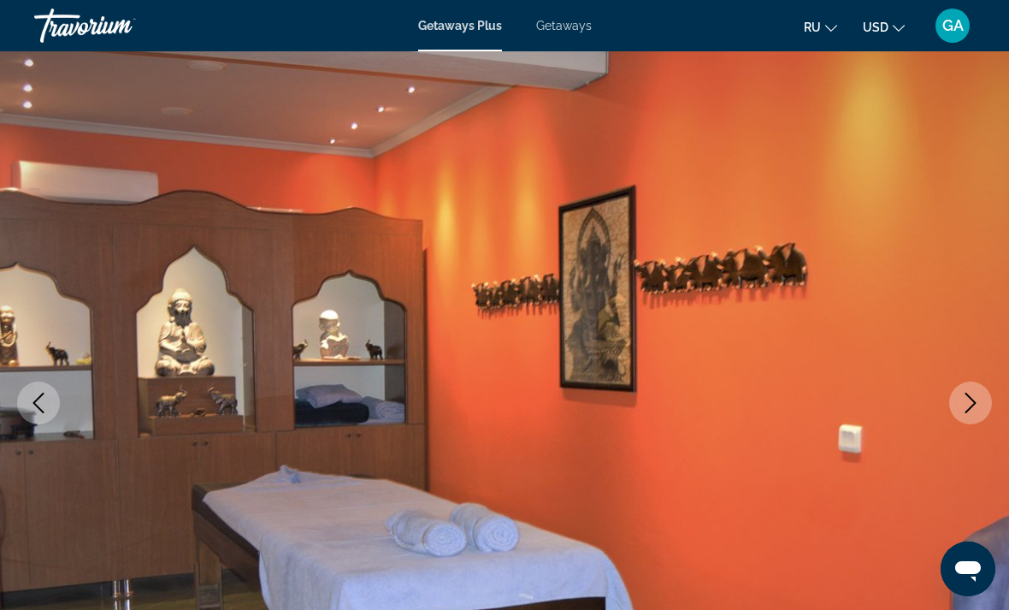
click at [977, 404] on icon "Next image" at bounding box center [970, 402] width 21 height 21
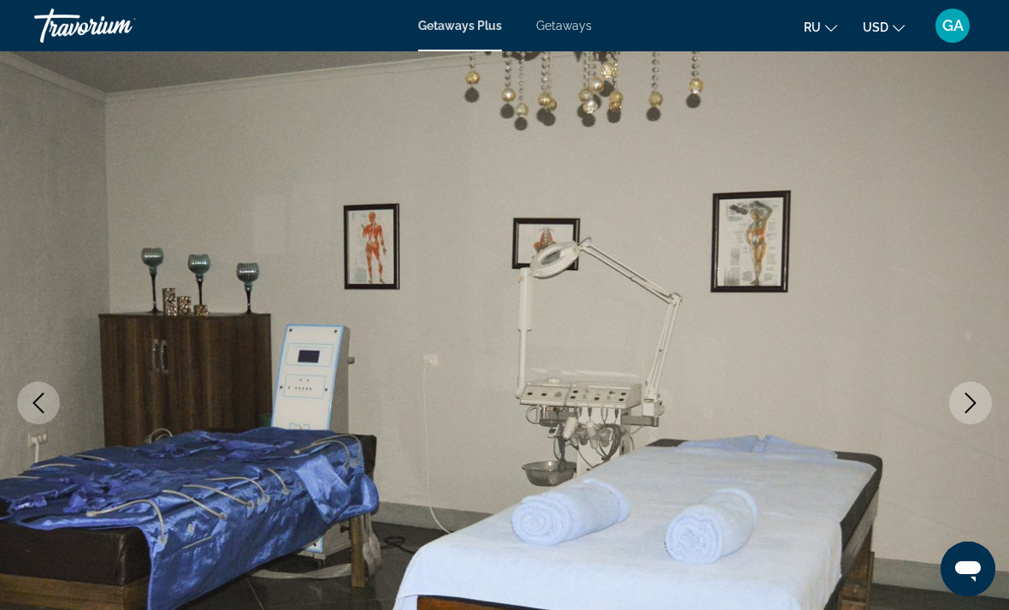
click at [967, 410] on icon "Next image" at bounding box center [970, 402] width 11 height 21
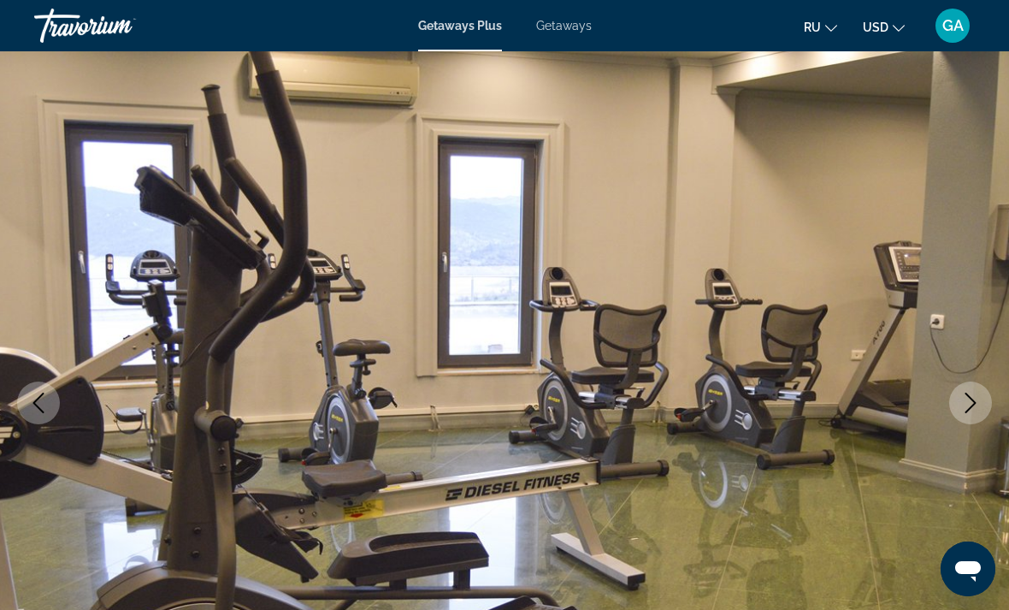
click at [970, 410] on icon "Next image" at bounding box center [970, 402] width 21 height 21
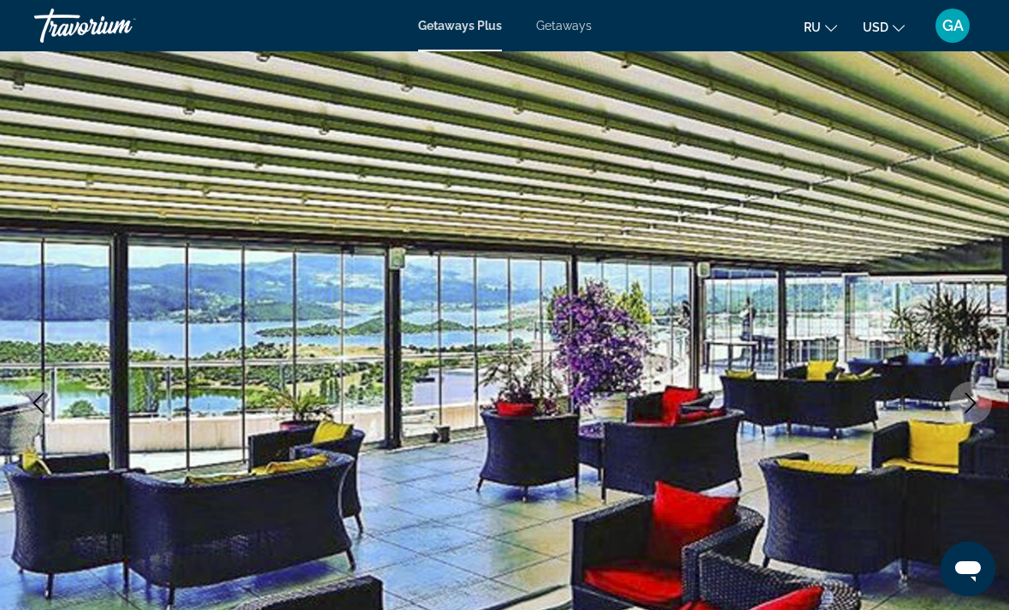
click at [973, 412] on icon "Next image" at bounding box center [970, 402] width 21 height 21
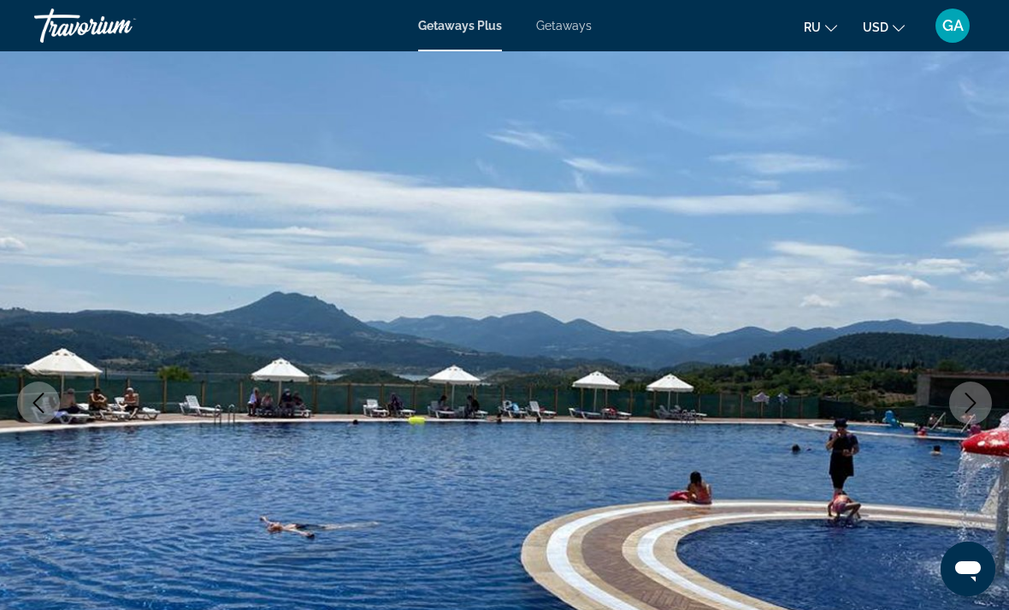
click at [974, 411] on icon "Next image" at bounding box center [970, 402] width 21 height 21
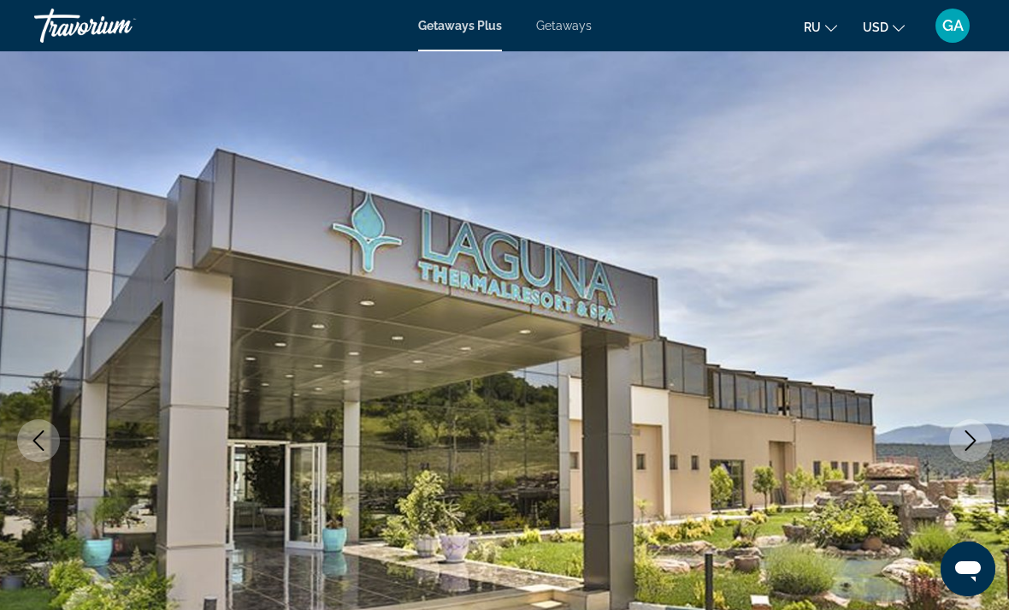
scroll to position [0, 0]
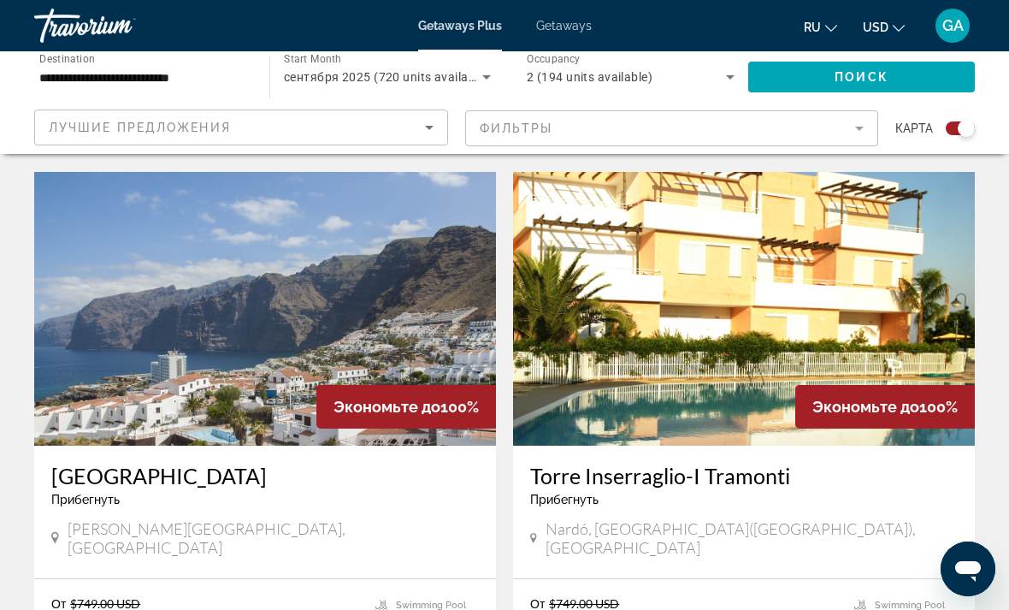
scroll to position [3500, 0]
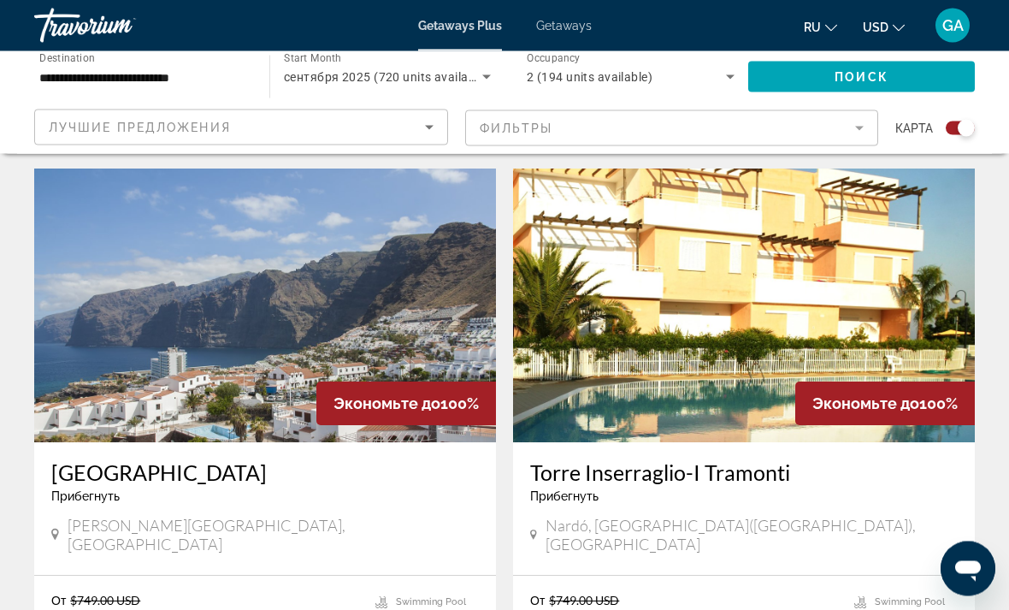
click at [249, 335] on img "Main content" at bounding box center [265, 306] width 462 height 274
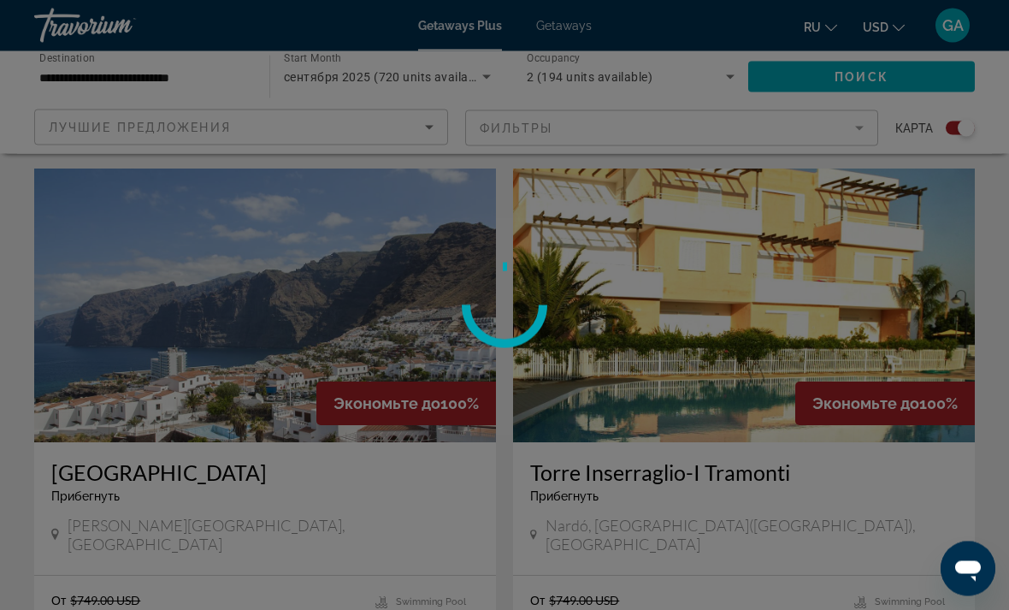
scroll to position [3501, 0]
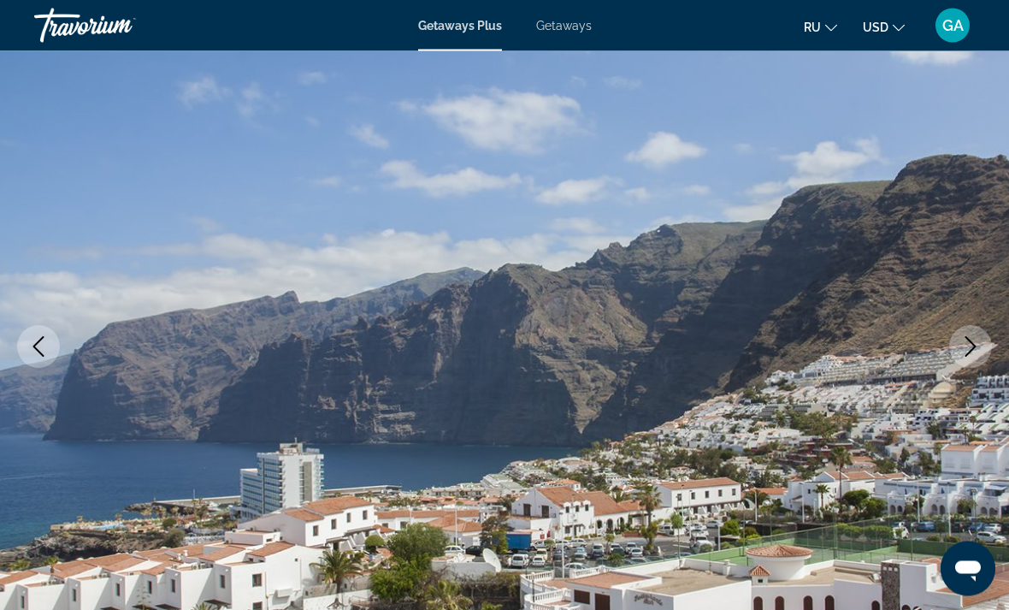
scroll to position [111, 0]
click at [968, 350] on icon "Next image" at bounding box center [970, 346] width 21 height 21
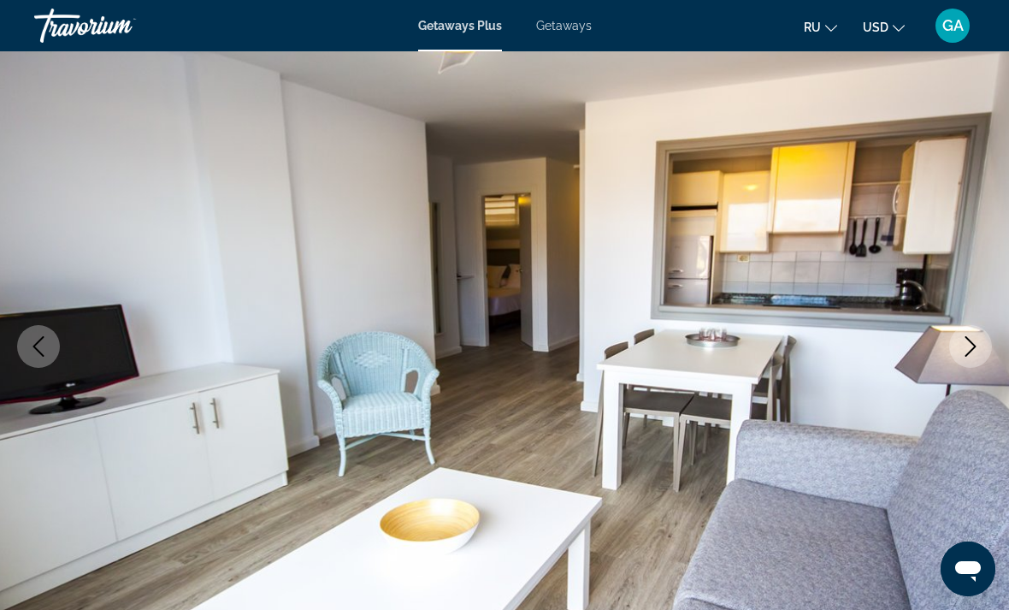
click at [964, 350] on icon "Next image" at bounding box center [970, 346] width 21 height 21
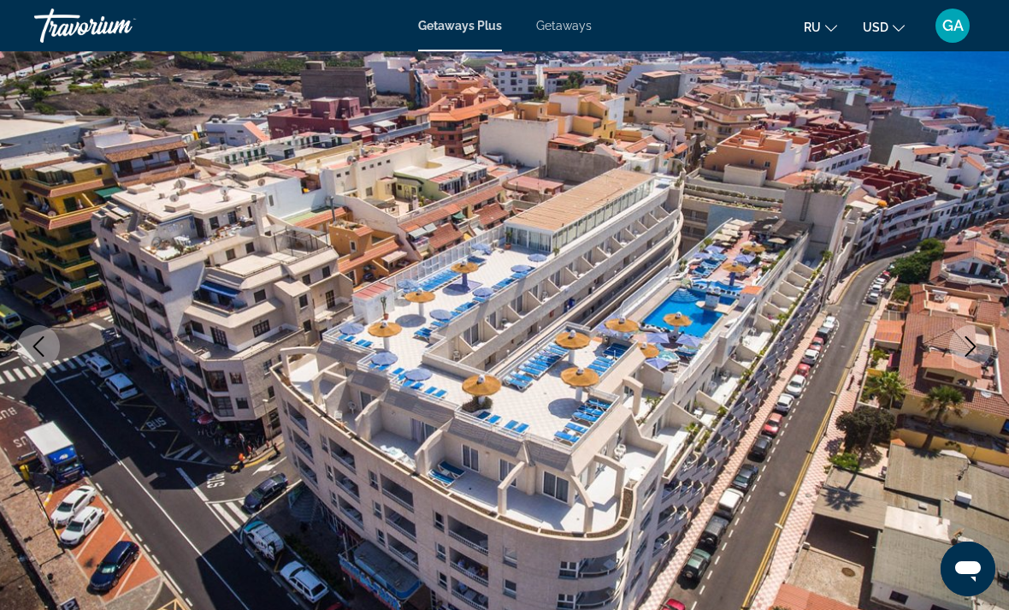
click at [972, 354] on icon "Next image" at bounding box center [970, 346] width 21 height 21
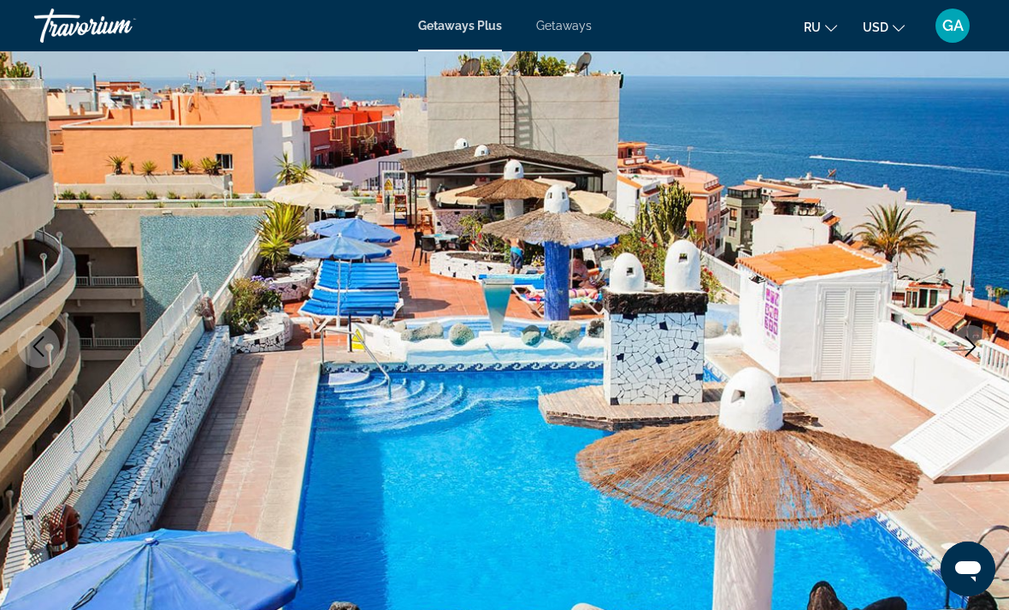
click at [970, 337] on icon "Next image" at bounding box center [970, 346] width 21 height 21
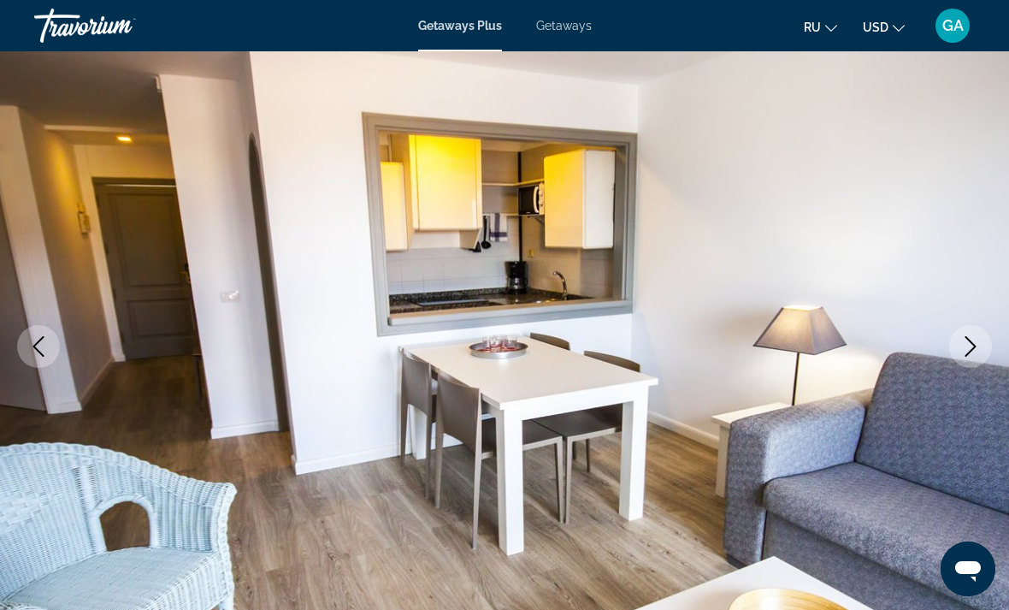
click at [958, 338] on button "Next image" at bounding box center [970, 346] width 43 height 43
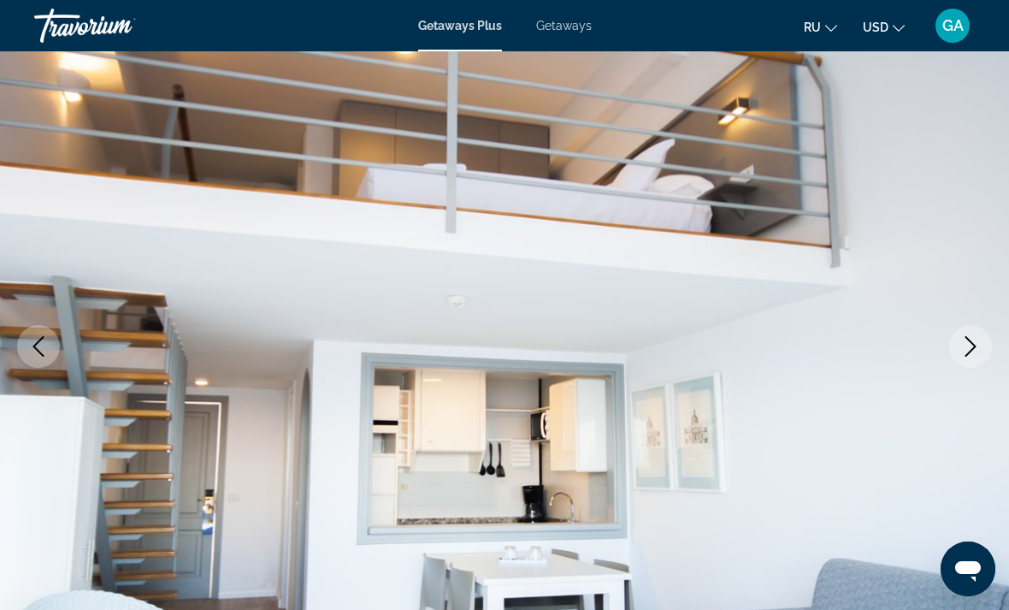
click at [967, 353] on icon "Next image" at bounding box center [970, 346] width 21 height 21
